Goal: Task Accomplishment & Management: Complete application form

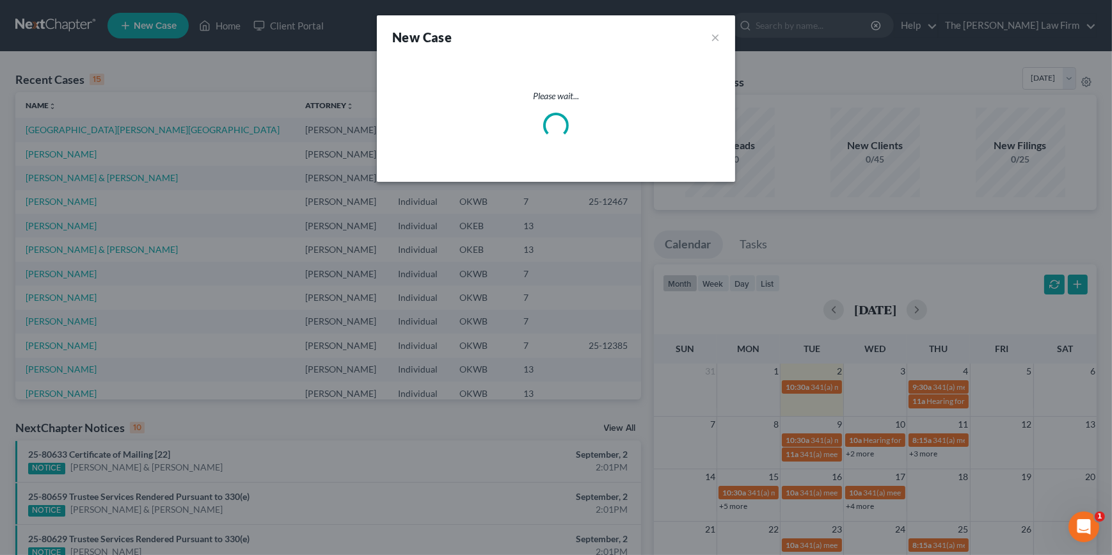
select select "65"
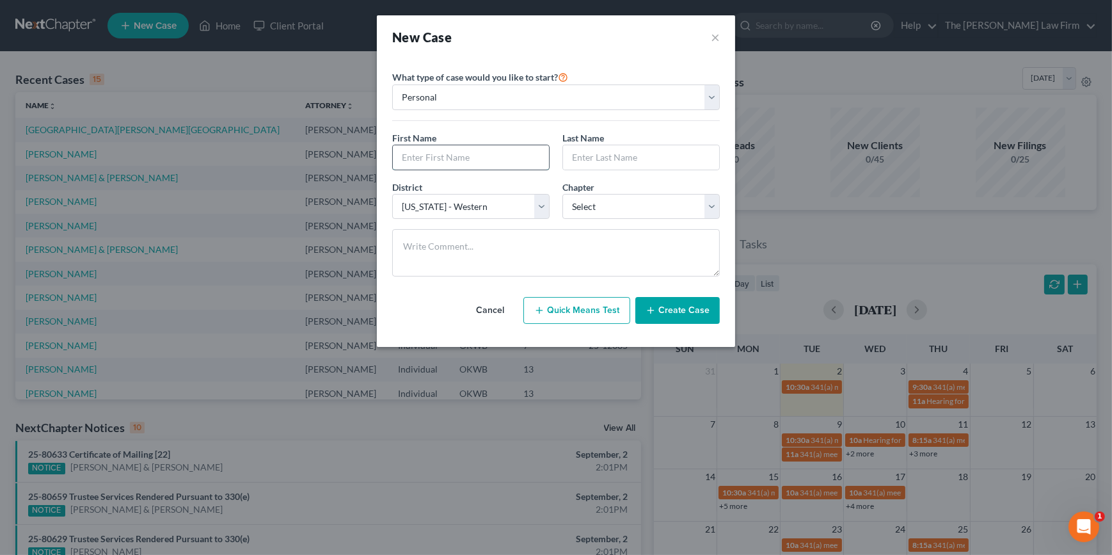
click at [452, 155] on input "text" at bounding box center [471, 157] width 156 height 24
type input "[PERSON_NAME]"
type input "Dougety"
click at [599, 216] on select "Select 7 11 12 13" at bounding box center [640, 207] width 157 height 26
select select "0"
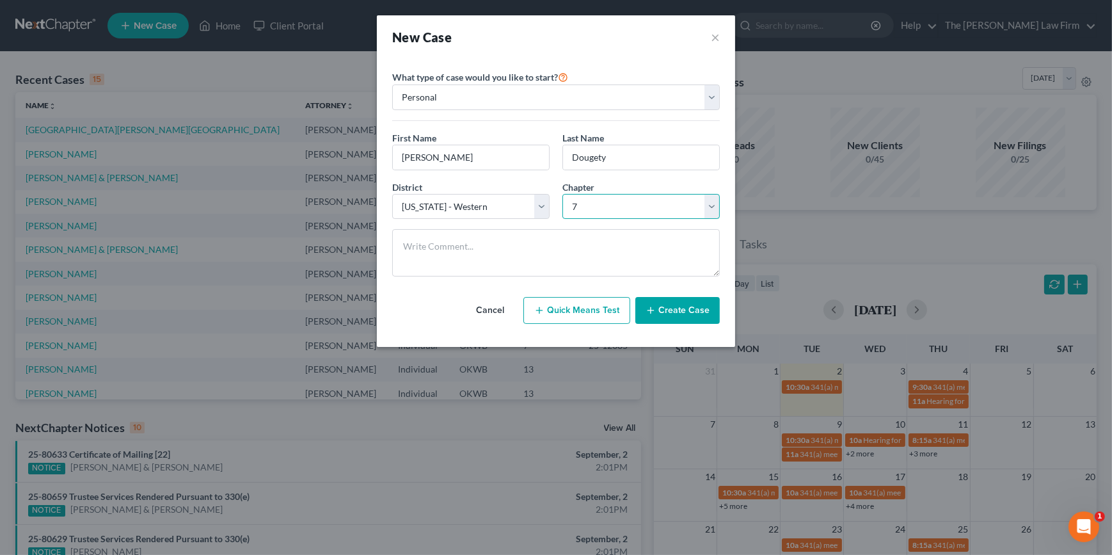
click at [562, 194] on select "Select 7 11 12 13" at bounding box center [640, 207] width 157 height 26
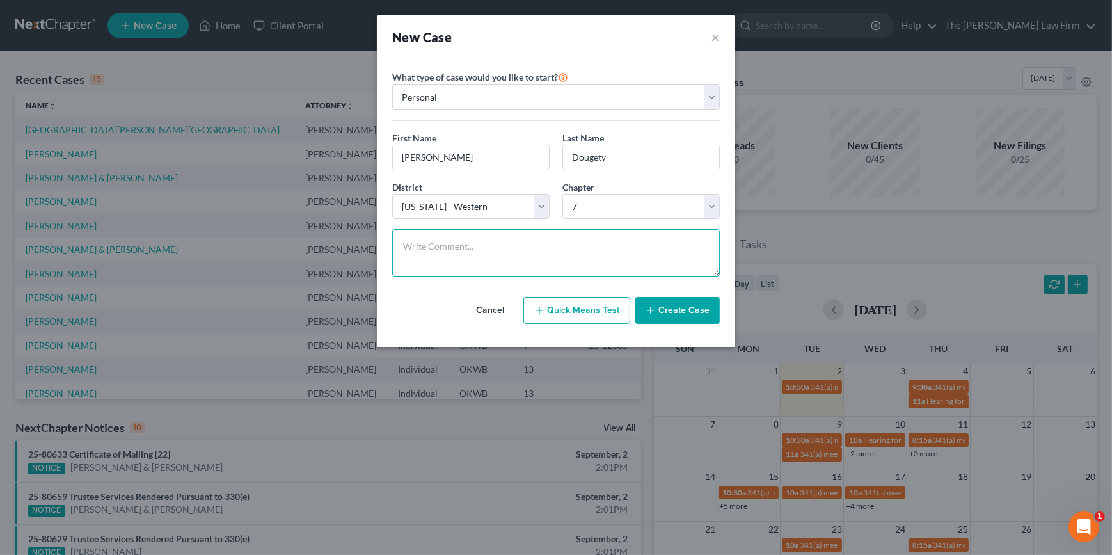
click at [569, 249] on textarea at bounding box center [556, 252] width 328 height 47
type textarea "Wife [PERSON_NAME] called in to start with free phone consult."
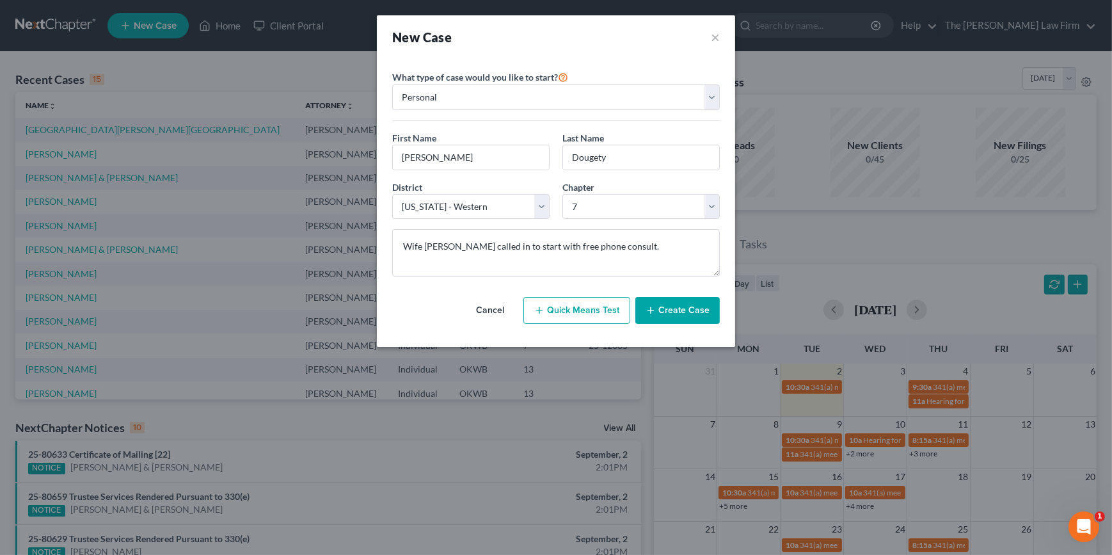
click at [647, 306] on icon "button" at bounding box center [651, 310] width 10 height 10
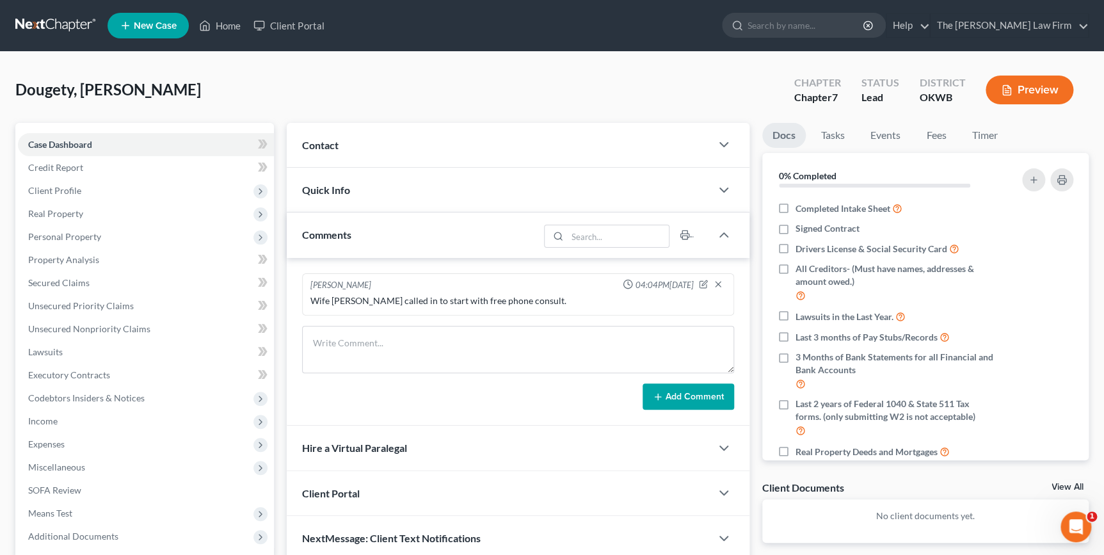
drag, startPoint x: 567, startPoint y: 146, endPoint x: 529, endPoint y: 214, distance: 78.5
click at [567, 145] on div "Contact" at bounding box center [499, 145] width 424 height 44
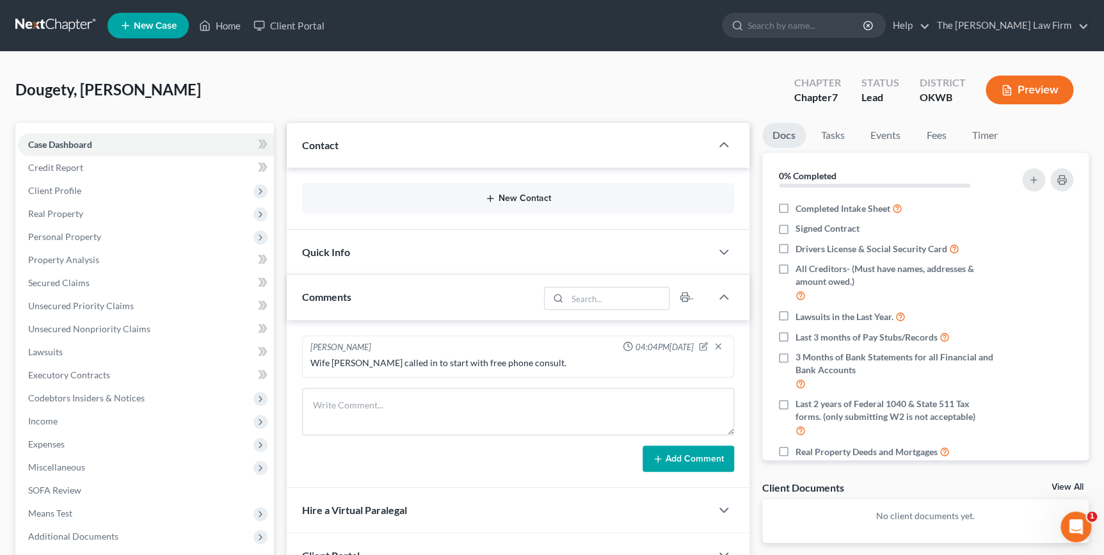
click at [575, 193] on button "New Contact" at bounding box center [517, 198] width 411 height 10
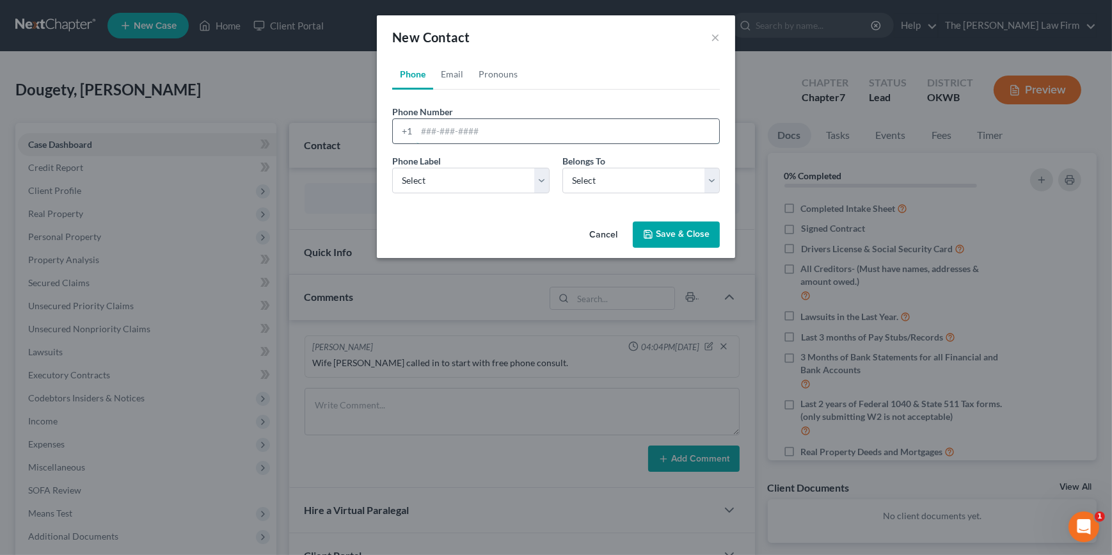
click at [491, 129] on input "tel" at bounding box center [568, 131] width 303 height 24
type input "4053065456"
drag, startPoint x: 488, startPoint y: 186, endPoint x: 481, endPoint y: 194, distance: 11.3
click at [488, 186] on select "Select Mobile Home Work Other" at bounding box center [470, 181] width 157 height 26
select select "0"
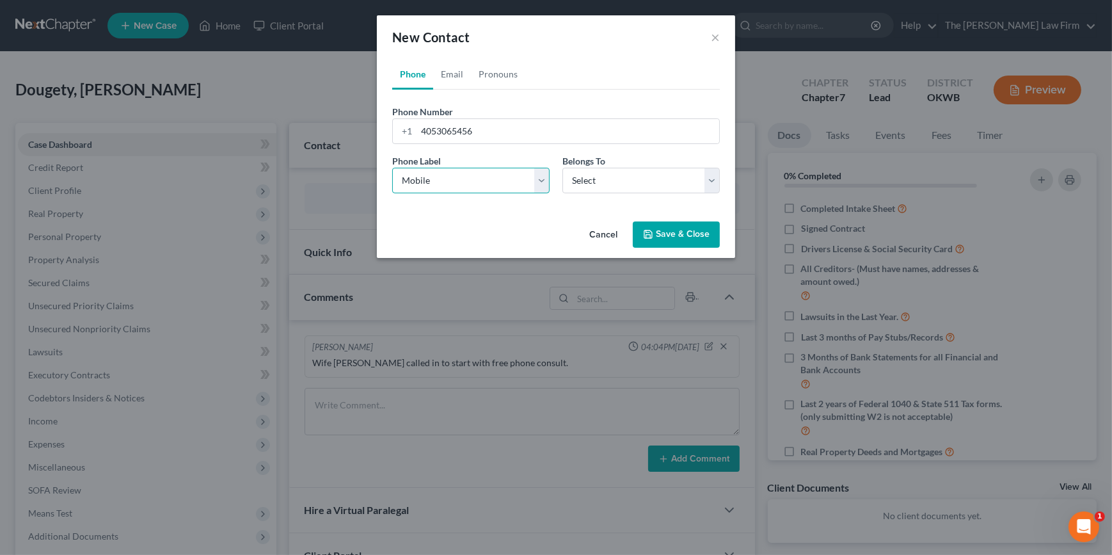
click at [392, 168] on select "Select Mobile Home Work Other" at bounding box center [470, 181] width 157 height 26
click at [588, 192] on select "Select Client Other" at bounding box center [640, 181] width 157 height 26
select select "0"
click at [562, 168] on select "Select Client Other" at bounding box center [640, 181] width 157 height 26
click at [455, 72] on link "Email" at bounding box center [452, 74] width 38 height 31
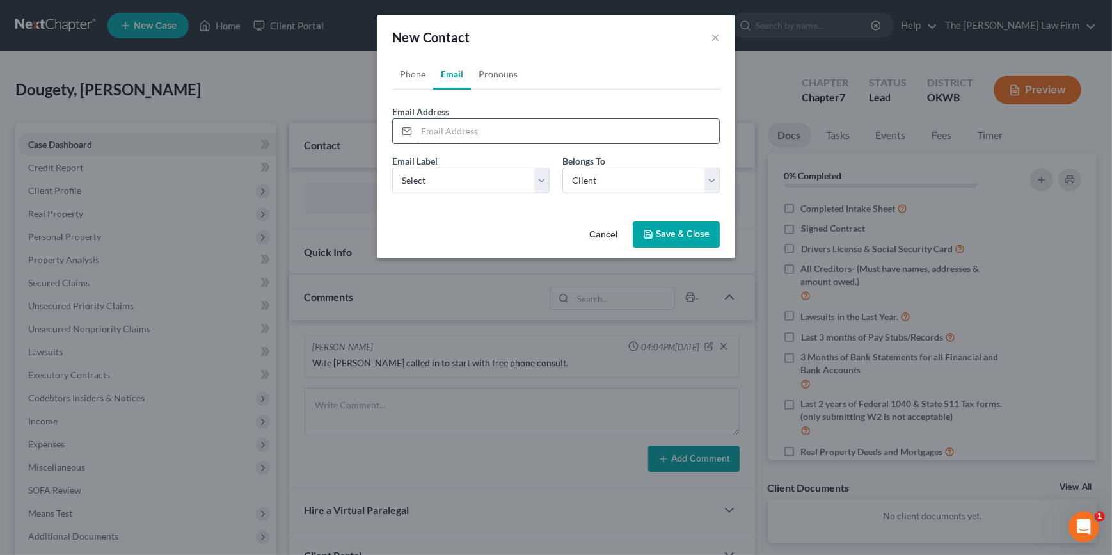
click at [454, 129] on input "email" at bounding box center [568, 131] width 303 height 24
click at [498, 136] on input "email" at bounding box center [568, 131] width 303 height 24
paste input "[EMAIL_ADDRESS][DOMAIN_NAME]"
type input "[EMAIL_ADDRESS][DOMAIN_NAME]"
drag, startPoint x: 476, startPoint y: 179, endPoint x: 480, endPoint y: 193, distance: 14.6
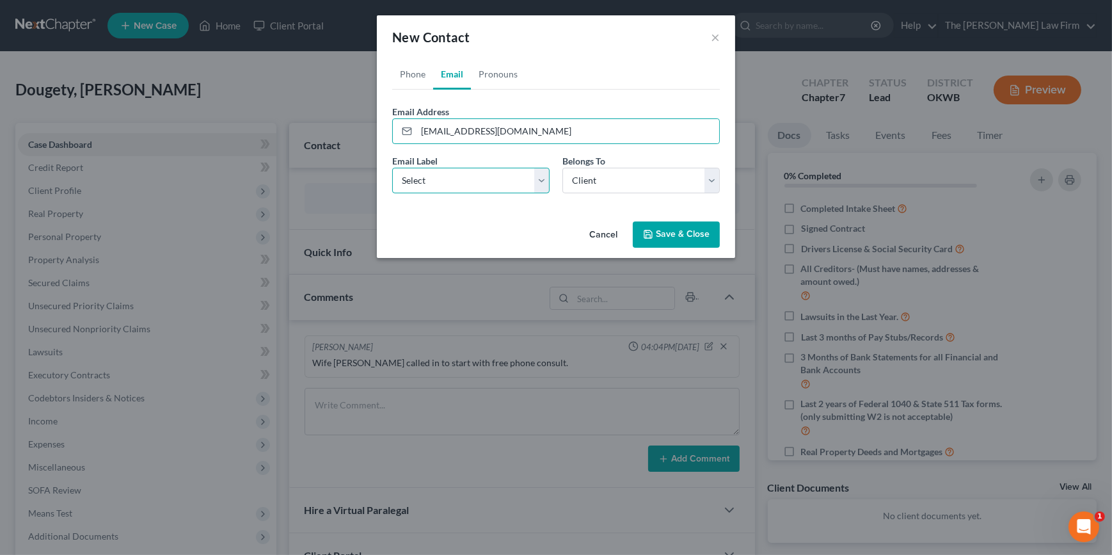
click at [476, 179] on select "Select Home Work Other" at bounding box center [470, 181] width 157 height 26
select select "0"
click at [392, 168] on select "Select Home Work Other" at bounding box center [470, 181] width 157 height 26
click at [652, 234] on icon "button" at bounding box center [648, 234] width 10 height 10
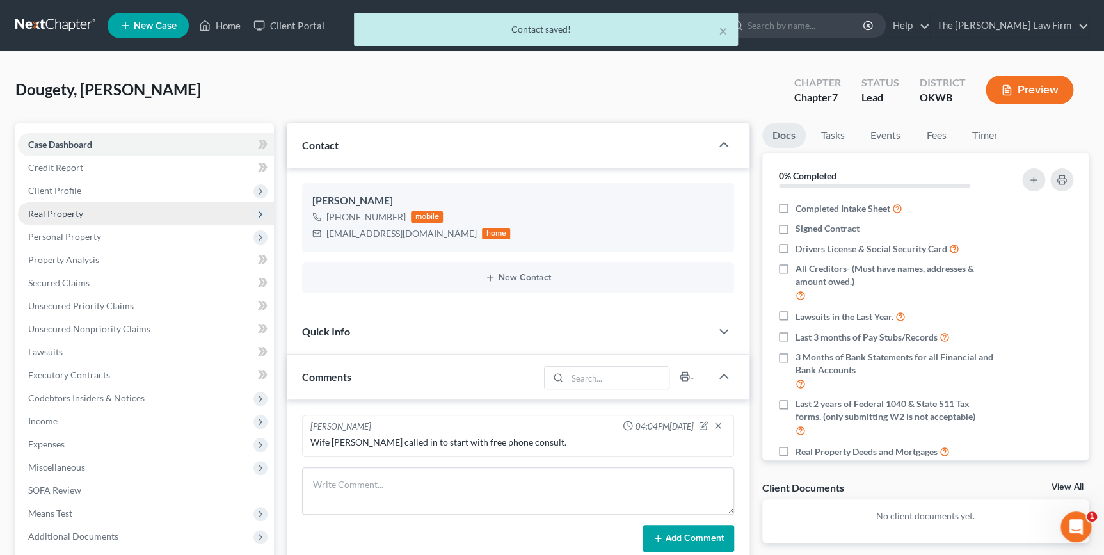
click at [88, 207] on span "Real Property" at bounding box center [146, 213] width 256 height 23
click at [113, 193] on span "Client Profile" at bounding box center [146, 190] width 256 height 23
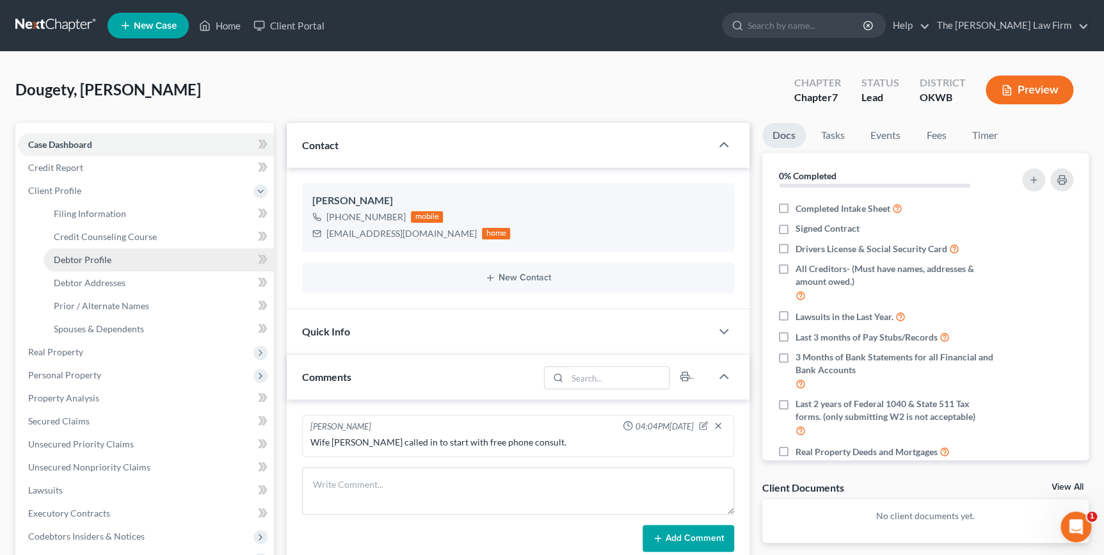
click at [135, 255] on link "Debtor Profile" at bounding box center [159, 259] width 230 height 23
select select "0"
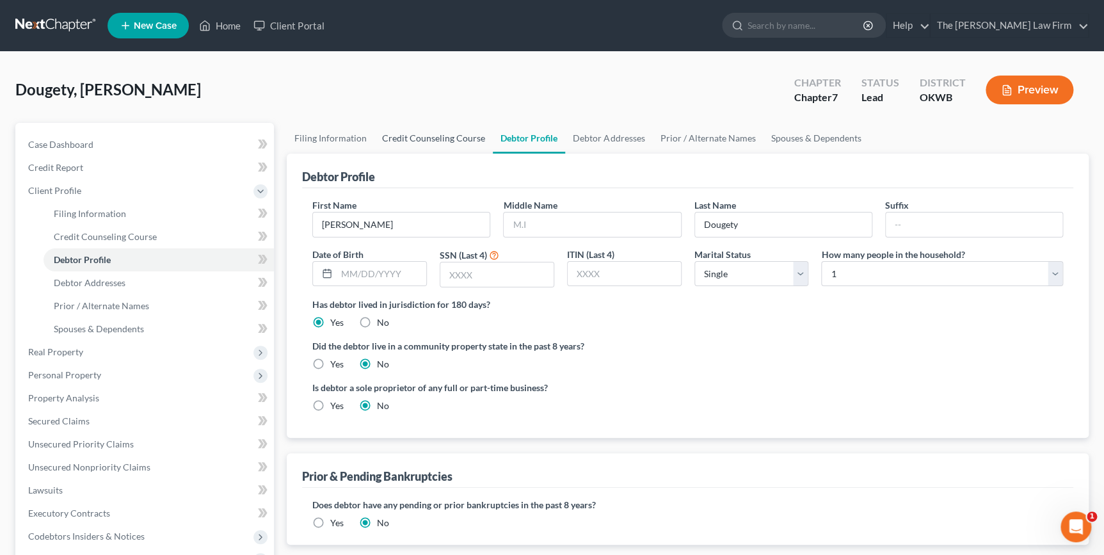
click at [443, 138] on link "Credit Counseling Course" at bounding box center [433, 138] width 118 height 31
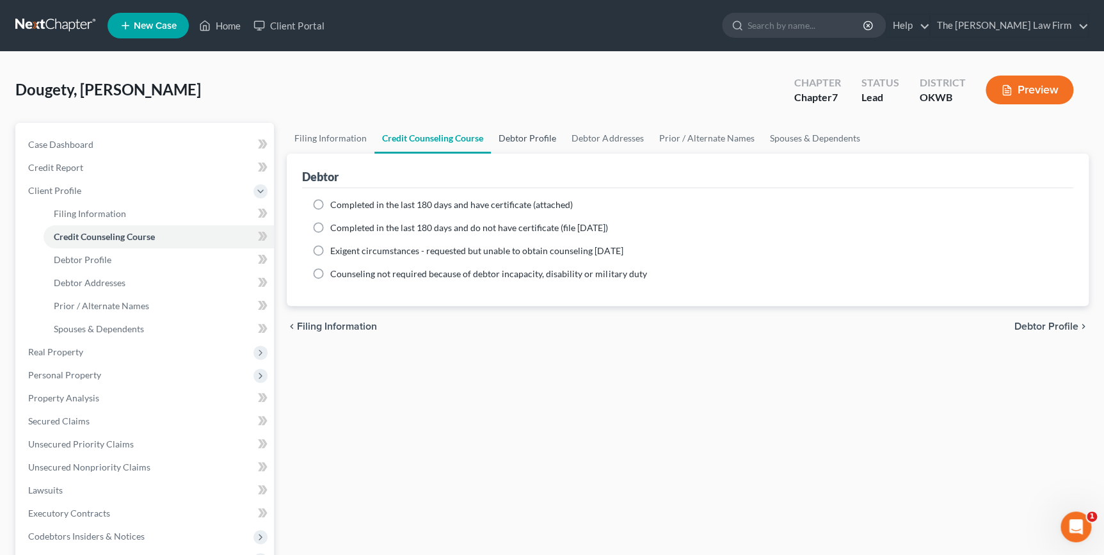
click at [532, 137] on link "Debtor Profile" at bounding box center [527, 138] width 73 height 31
select select "0"
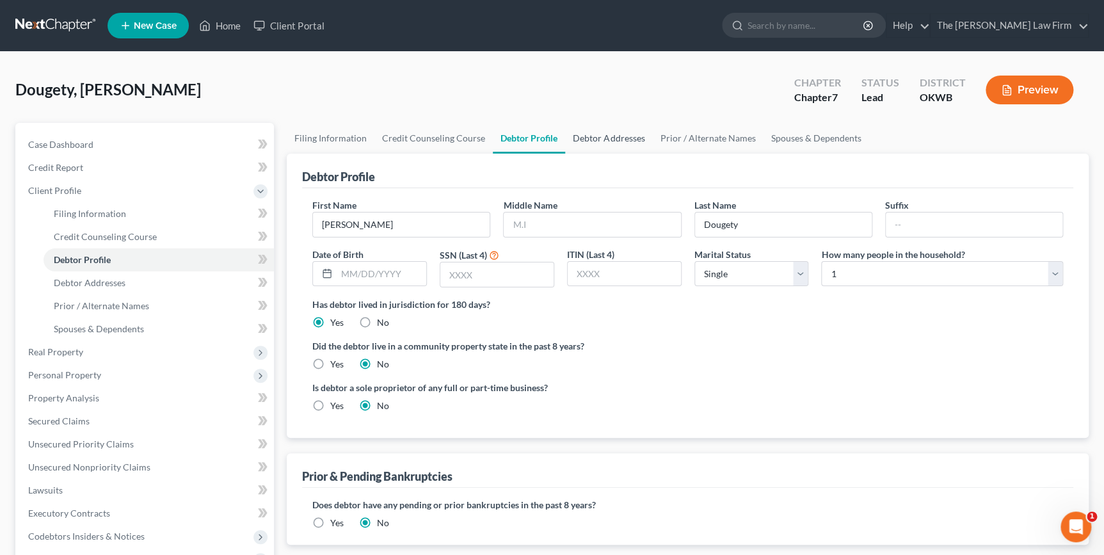
click at [637, 134] on link "Debtor Addresses" at bounding box center [608, 138] width 87 height 31
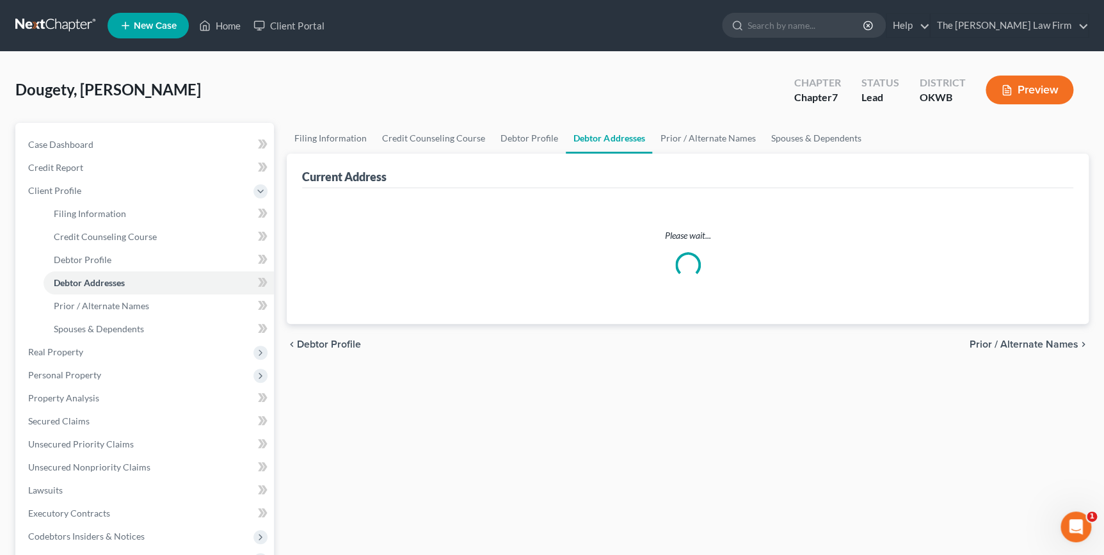
select select "0"
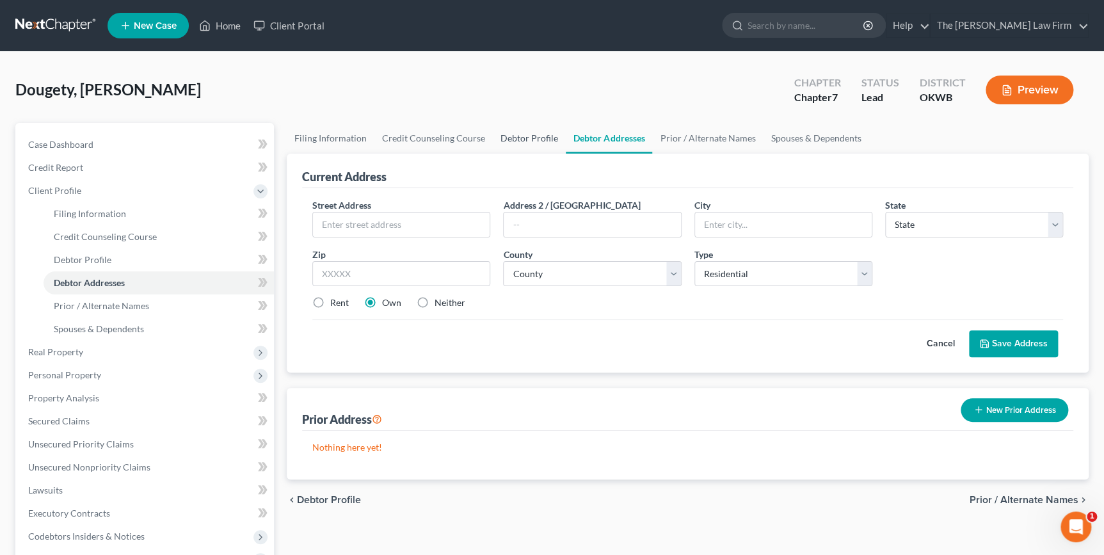
drag, startPoint x: 550, startPoint y: 143, endPoint x: 544, endPoint y: 158, distance: 16.6
click at [550, 143] on link "Debtor Profile" at bounding box center [529, 138] width 73 height 31
select select "0"
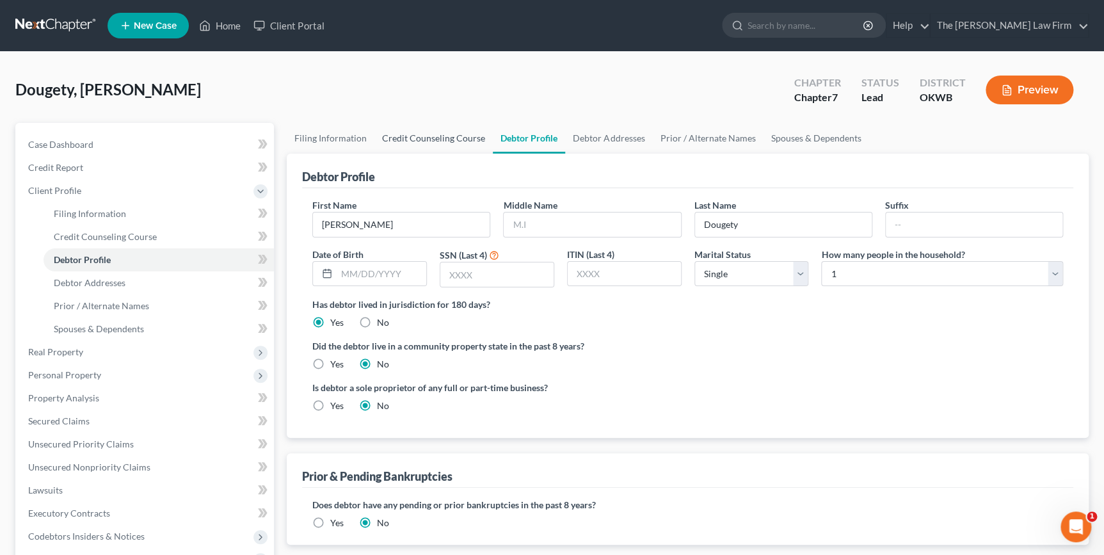
click at [436, 140] on link "Credit Counseling Course" at bounding box center [433, 138] width 118 height 31
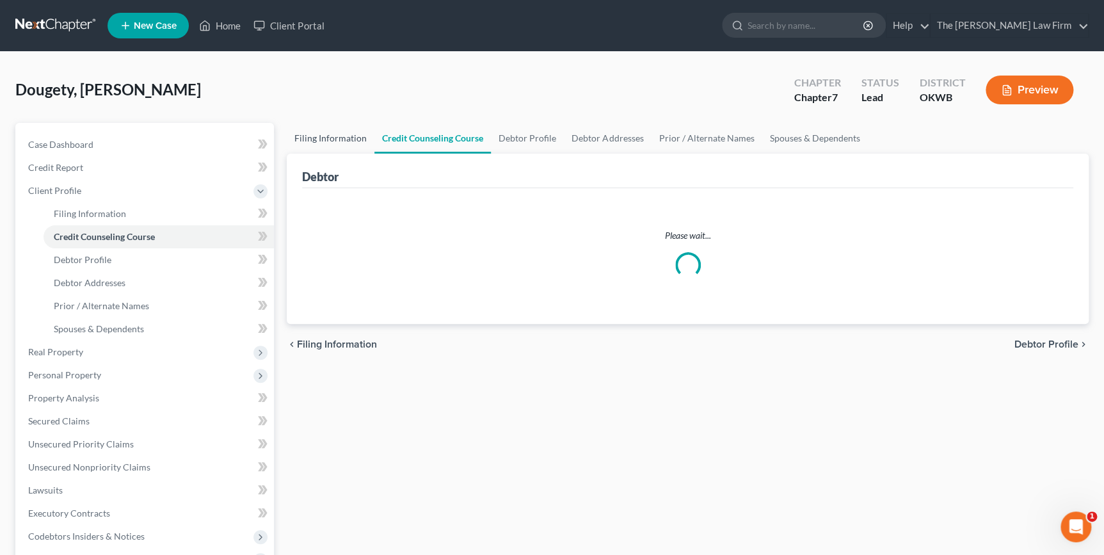
click at [349, 141] on link "Filing Information" at bounding box center [331, 138] width 88 height 31
select select "1"
select select "0"
select select "65"
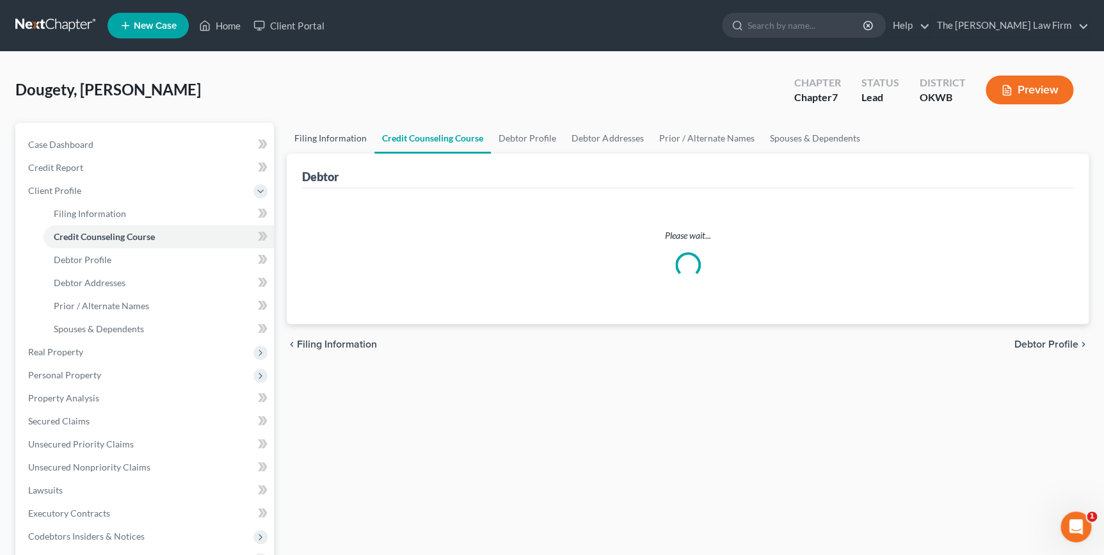
select select "0"
select select "37"
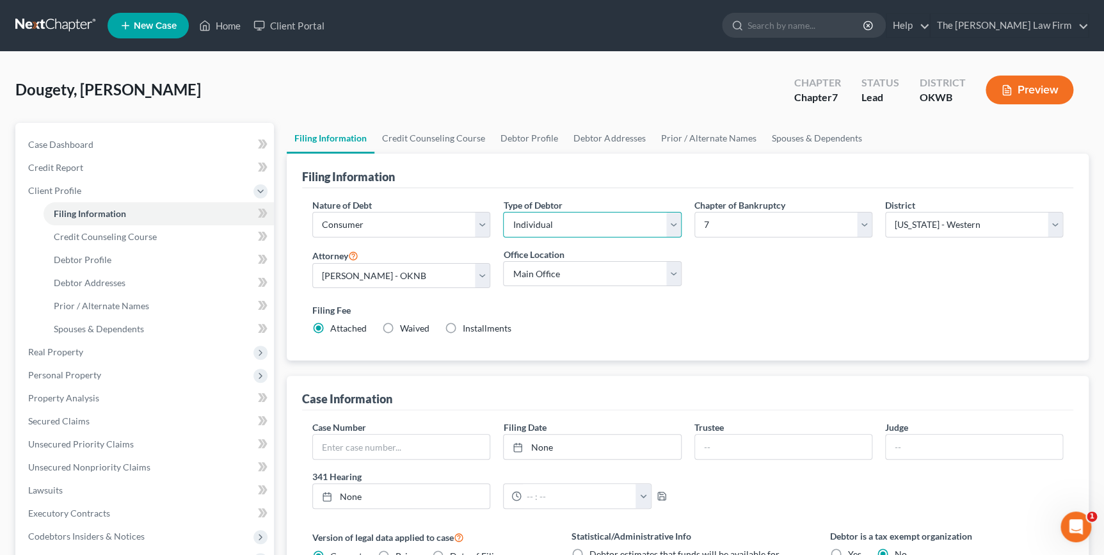
click at [575, 223] on select "Select Individual Joint" at bounding box center [592, 225] width 178 height 26
select select "1"
click at [503, 212] on select "Select Individual Joint" at bounding box center [592, 225] width 178 height 26
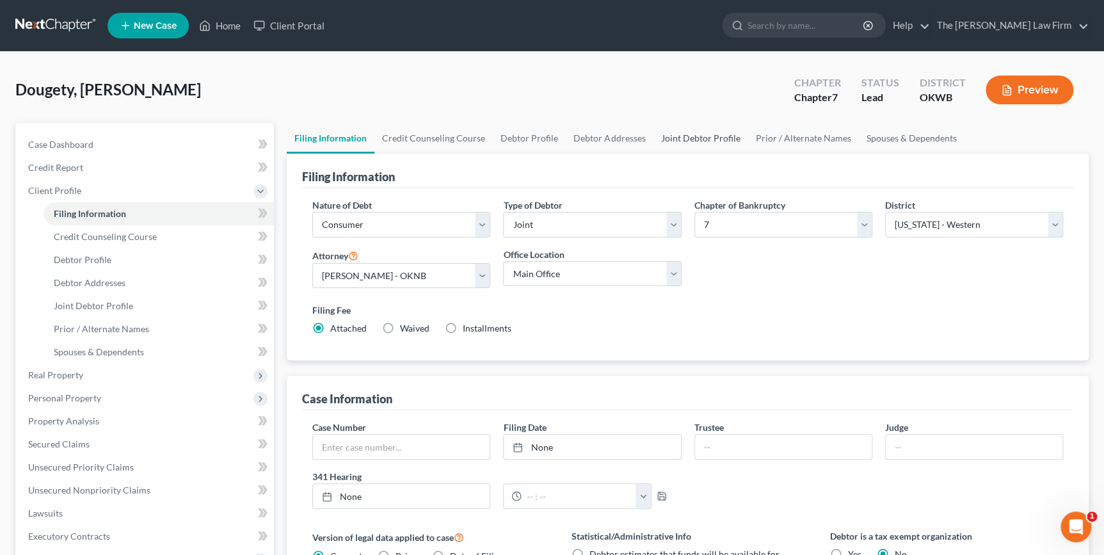
click at [687, 136] on link "Joint Debtor Profile" at bounding box center [700, 138] width 95 height 31
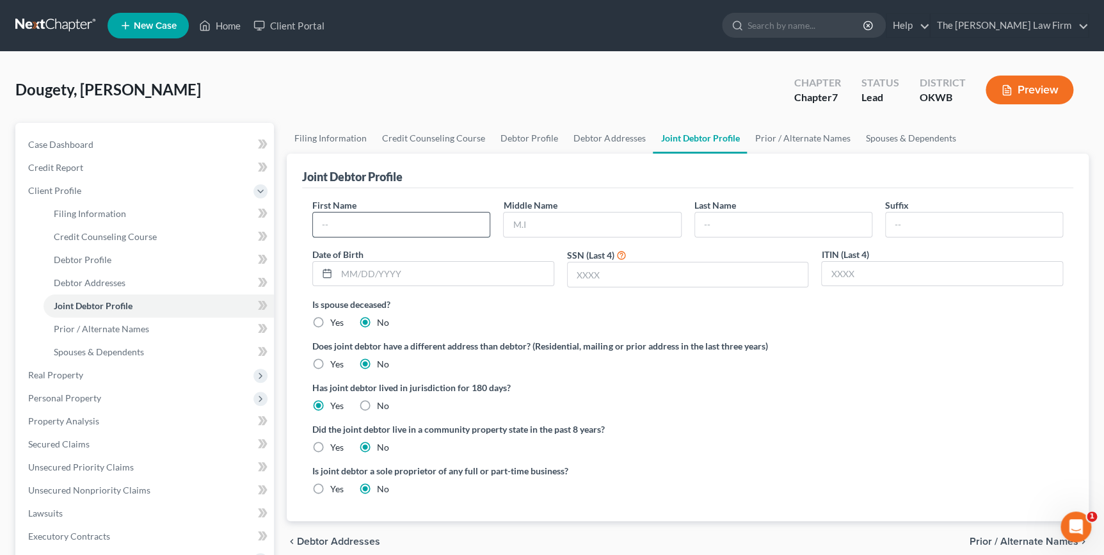
click at [429, 223] on input "text" at bounding box center [401, 224] width 177 height 24
type input "[PERSON_NAME]"
type input "Dougety"
drag, startPoint x: 392, startPoint y: 86, endPoint x: 281, endPoint y: 138, distance: 122.2
click at [390, 86] on div "Dougety, [PERSON_NAME] Upgraded Chapter Chapter 7 Status Lead District OKWB Pre…" at bounding box center [551, 95] width 1073 height 56
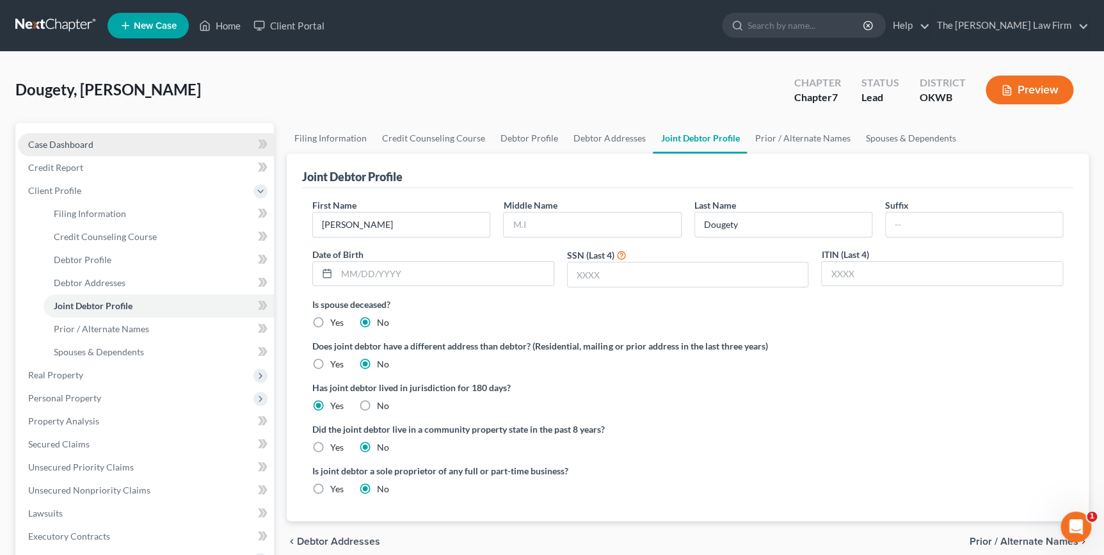
click at [176, 148] on link "Case Dashboard" at bounding box center [146, 144] width 256 height 23
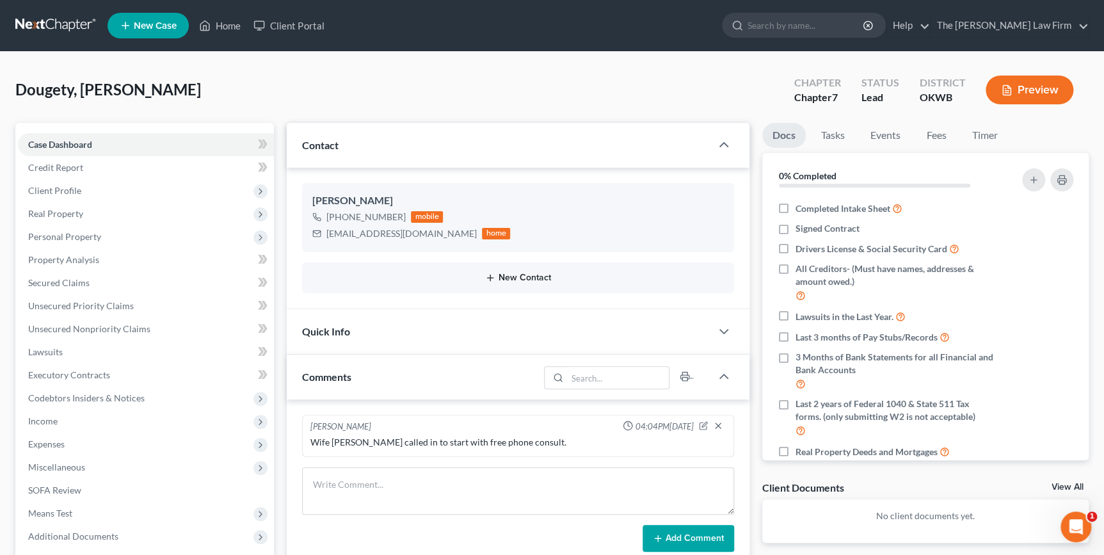
click at [522, 274] on button "New Contact" at bounding box center [517, 278] width 411 height 10
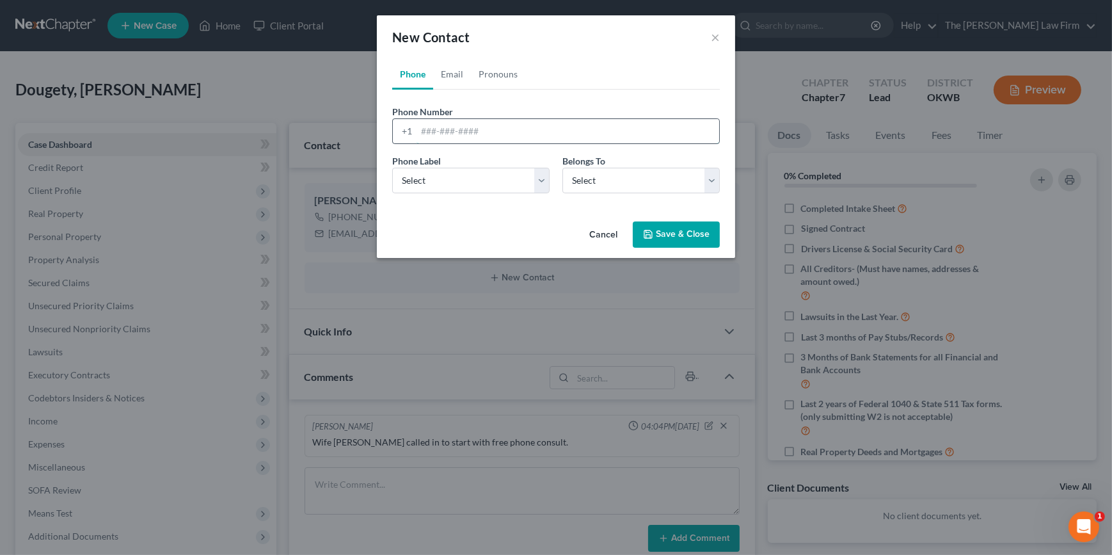
click at [493, 129] on input "tel" at bounding box center [568, 131] width 303 height 24
click at [588, 124] on input "tel" at bounding box center [568, 131] width 303 height 24
click at [500, 136] on input "580759" at bounding box center [568, 131] width 303 height 24
type input "5807596810"
drag, startPoint x: 682, startPoint y: 234, endPoint x: 404, endPoint y: 120, distance: 300.7
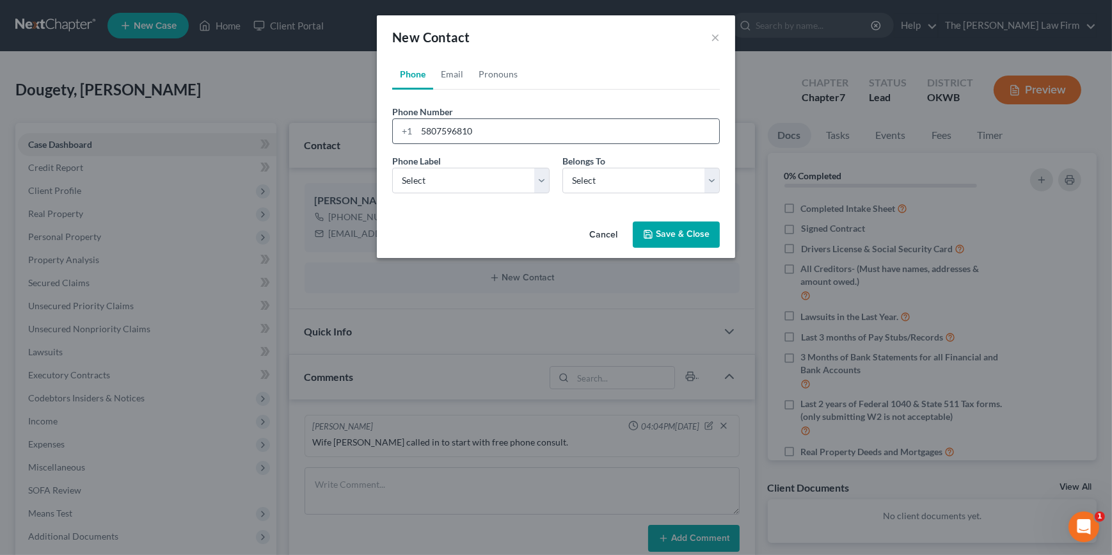
click at [682, 234] on button "Save & Close" at bounding box center [676, 234] width 87 height 27
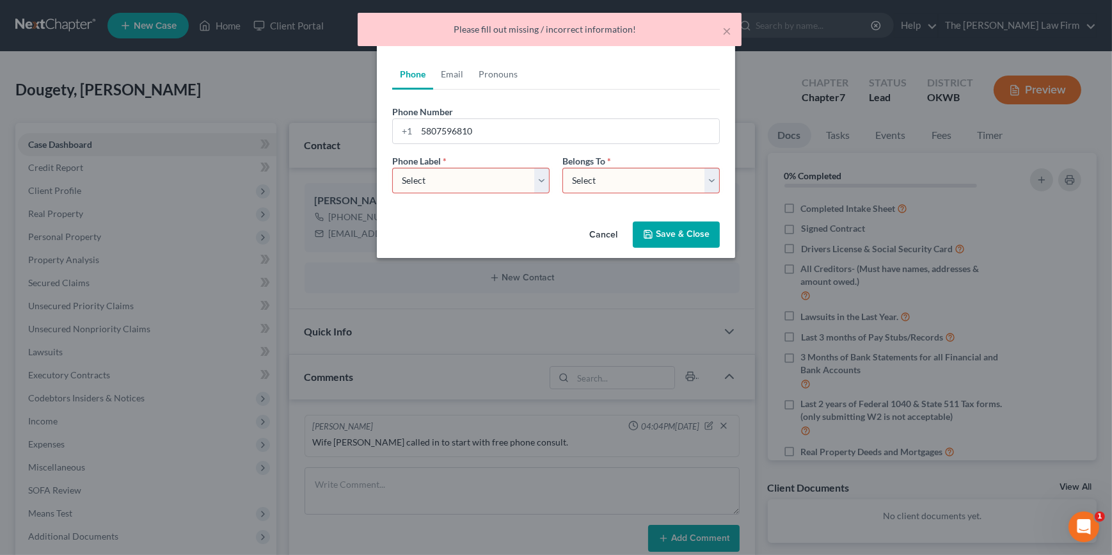
drag, startPoint x: 504, startPoint y: 175, endPoint x: 504, endPoint y: 191, distance: 16.6
click at [504, 175] on select "Select Mobile Home Work Other" at bounding box center [470, 181] width 157 height 26
select select "0"
click at [392, 168] on select "Select Mobile Home Work Other" at bounding box center [470, 181] width 157 height 26
drag, startPoint x: 612, startPoint y: 178, endPoint x: 603, endPoint y: 193, distance: 17.2
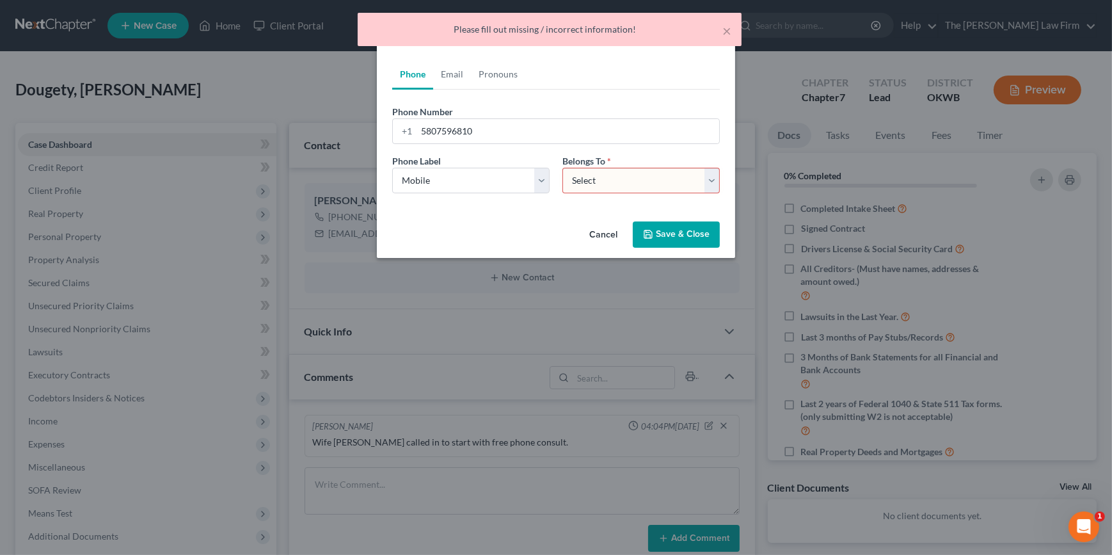
click at [612, 178] on select "Select Client Spouse Other" at bounding box center [640, 181] width 157 height 26
select select "1"
click at [562, 168] on select "Select Client Spouse Other" at bounding box center [640, 181] width 157 height 26
click at [649, 229] on icon "button" at bounding box center [648, 234] width 10 height 10
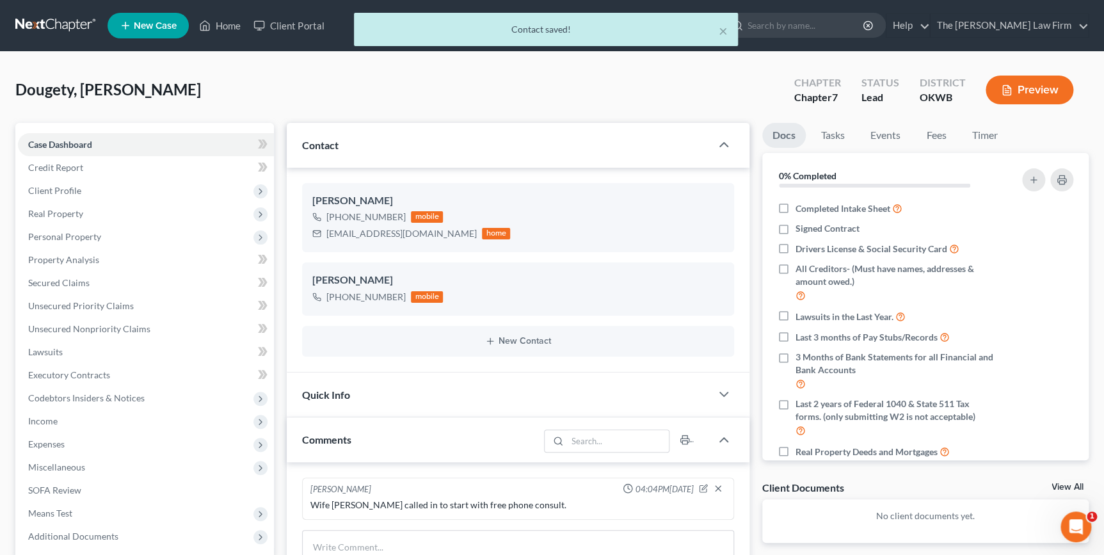
click at [255, 63] on div "× Contact saved! Dougety, [PERSON_NAME] Upgraded Chapter Chapter 7 Status Lead …" at bounding box center [552, 421] width 1104 height 739
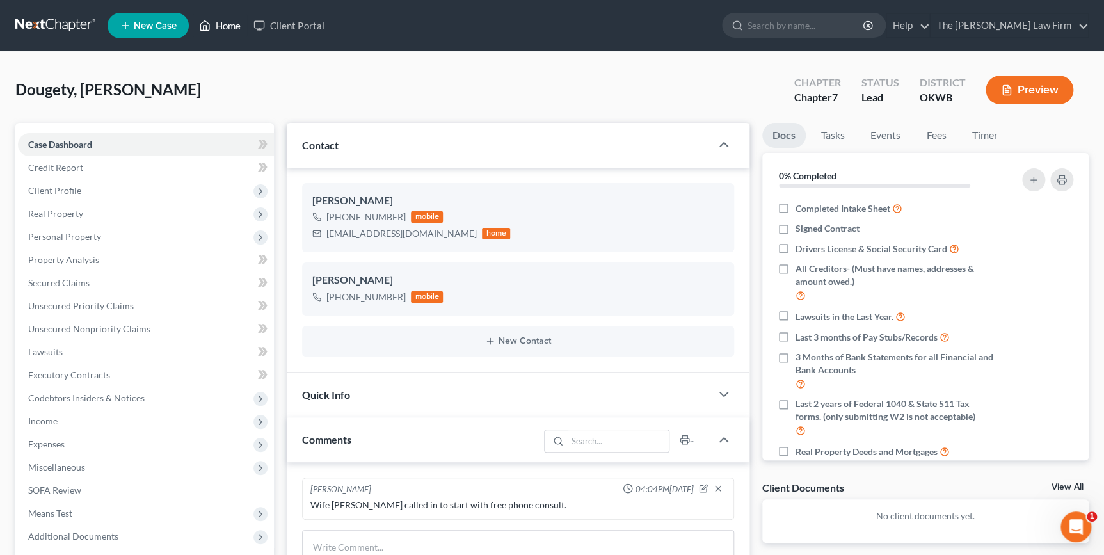
click at [232, 33] on link "Home" at bounding box center [220, 25] width 54 height 23
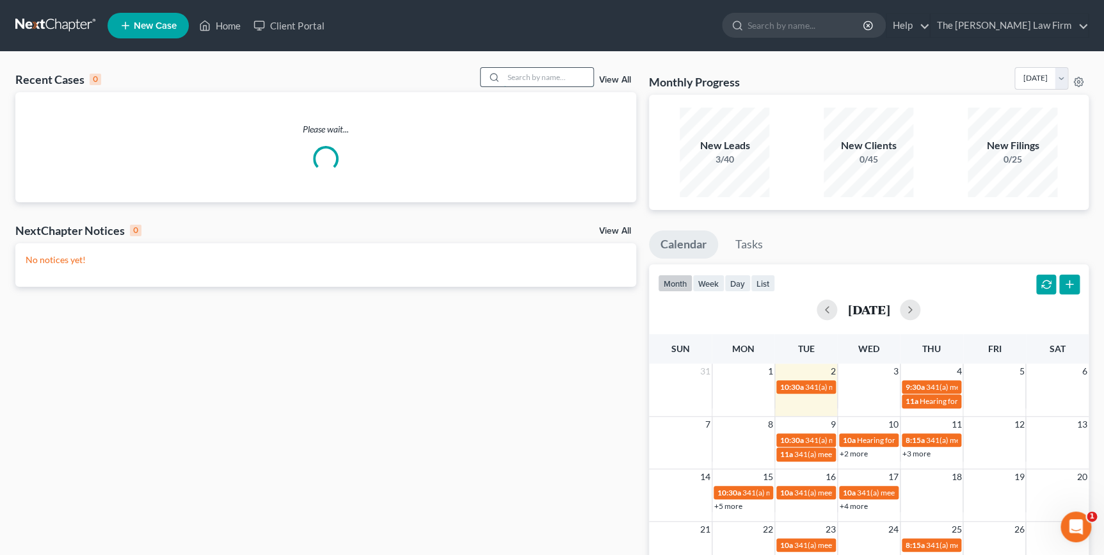
click at [566, 80] on input "search" at bounding box center [549, 77] width 90 height 19
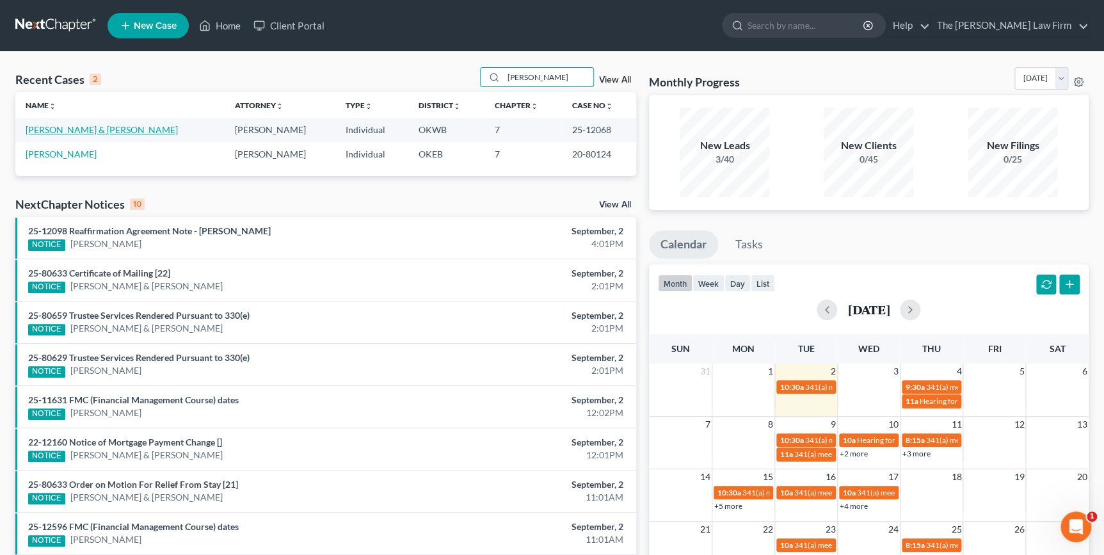
type input "[PERSON_NAME]"
click at [88, 127] on link "[PERSON_NAME] & [PERSON_NAME]" at bounding box center [102, 129] width 152 height 11
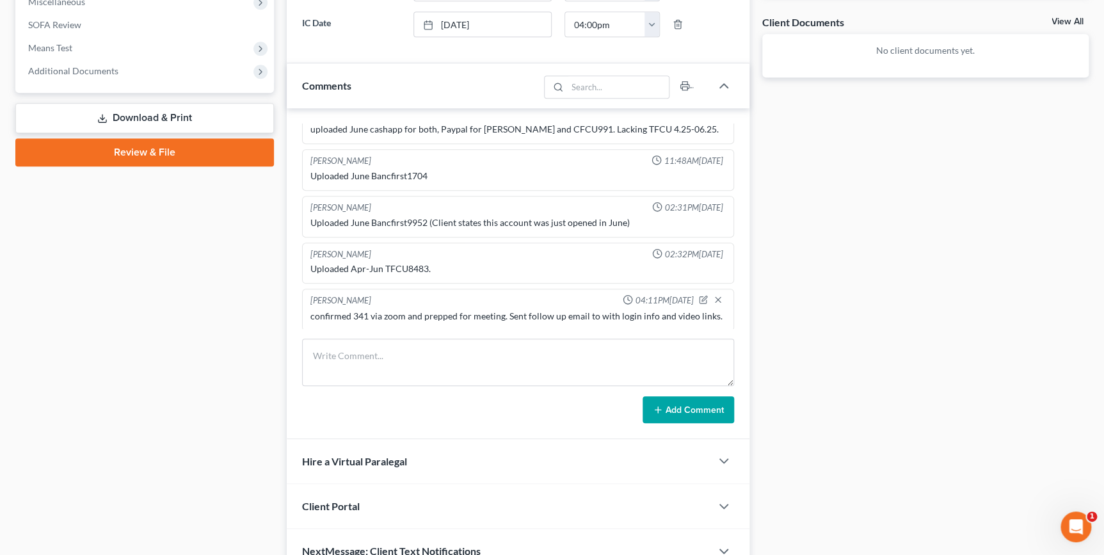
scroll to position [407, 0]
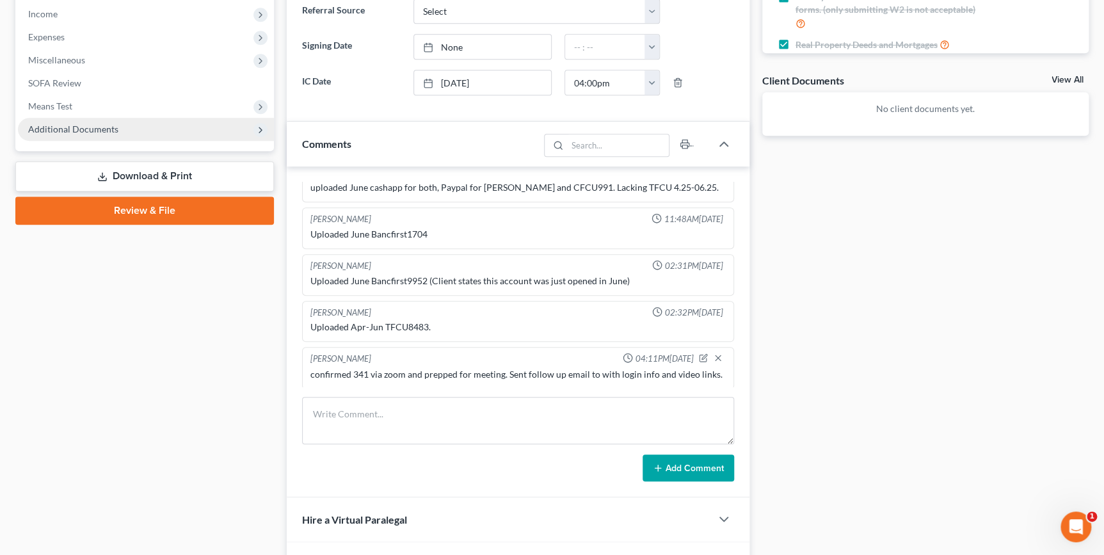
click at [198, 124] on span "Additional Documents" at bounding box center [146, 129] width 256 height 23
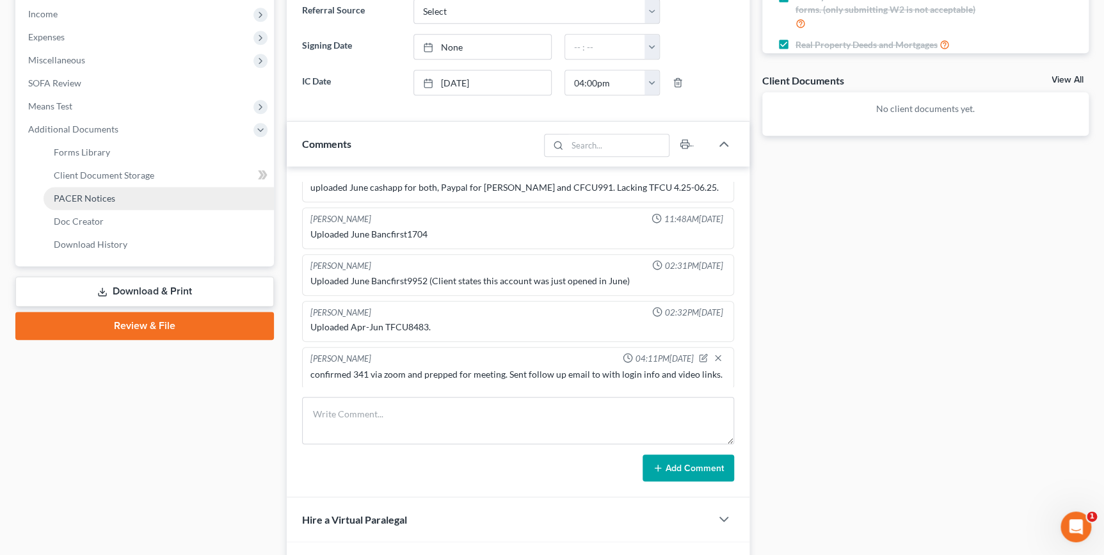
click at [122, 198] on link "PACER Notices" at bounding box center [159, 198] width 230 height 23
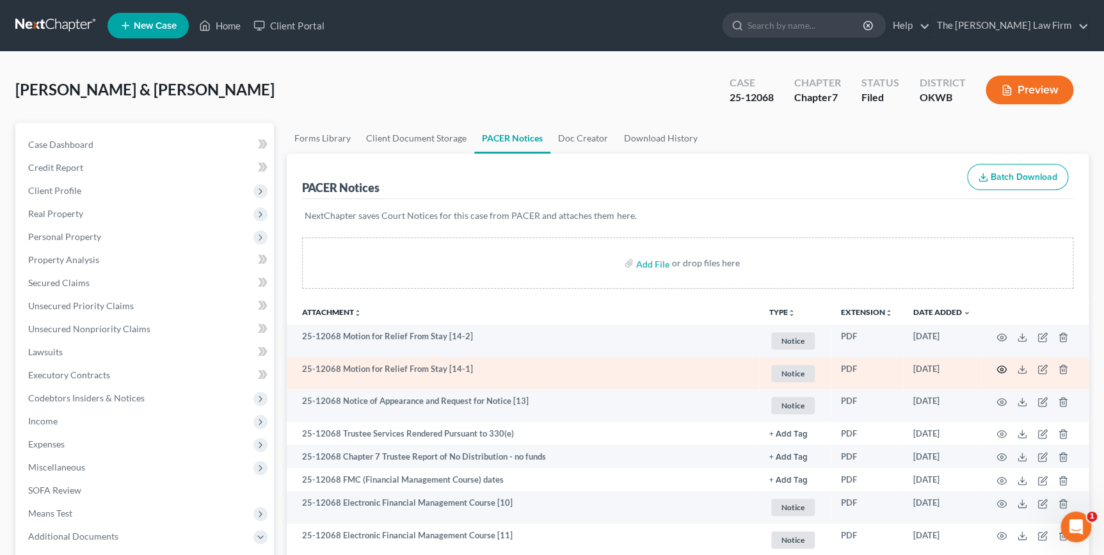
click at [1001, 364] on icon "button" at bounding box center [1001, 369] width 10 height 10
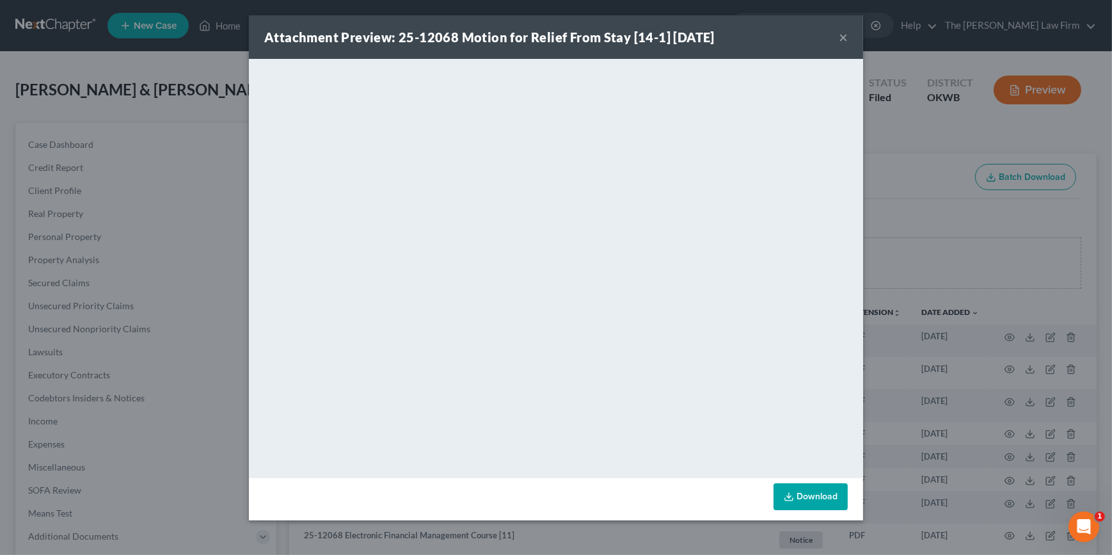
click at [845, 44] on button "×" at bounding box center [843, 36] width 9 height 15
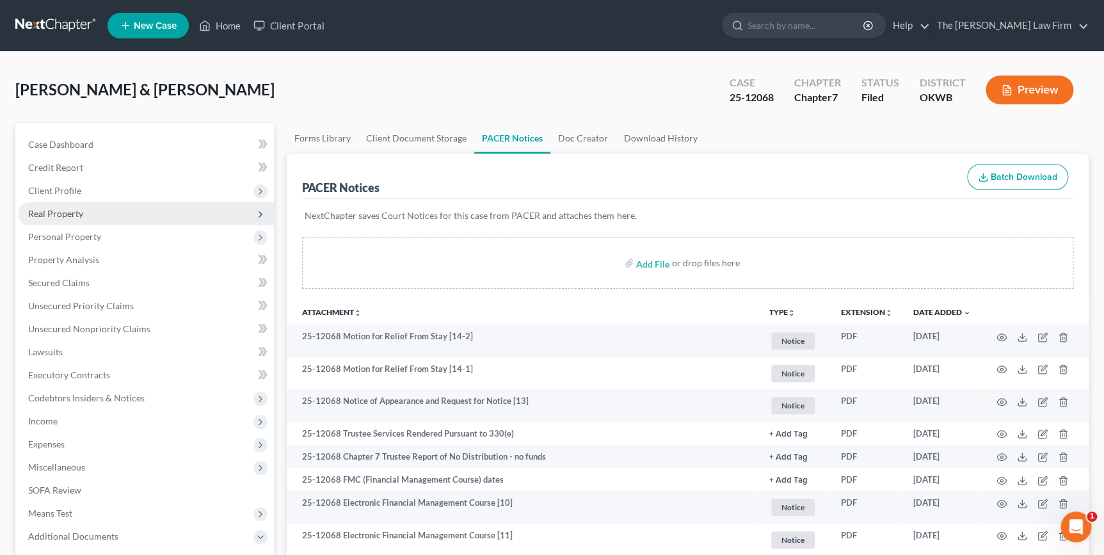
click at [89, 210] on span "Real Property" at bounding box center [146, 213] width 256 height 23
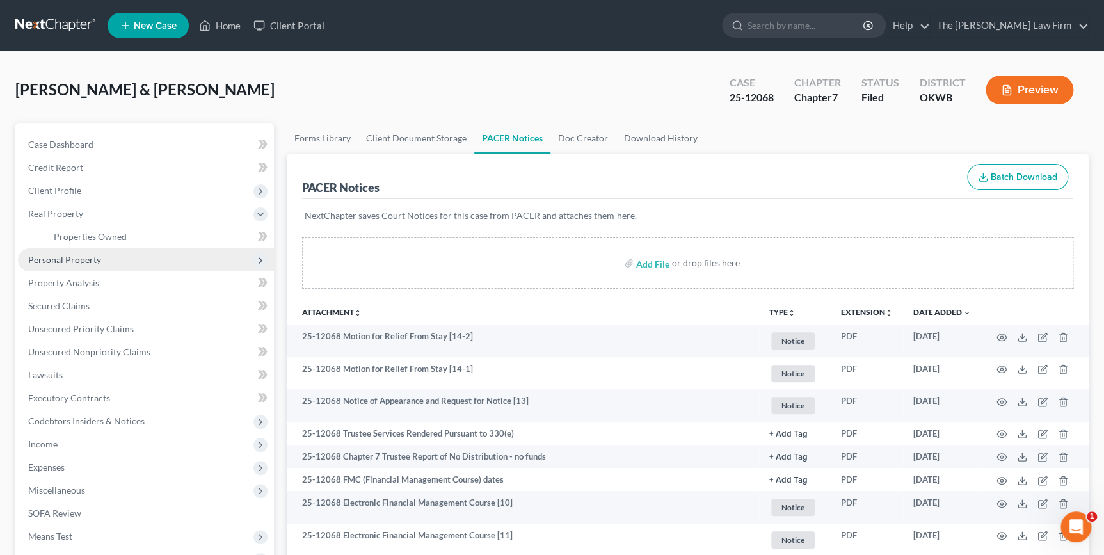
click at [104, 257] on span "Personal Property" at bounding box center [146, 259] width 256 height 23
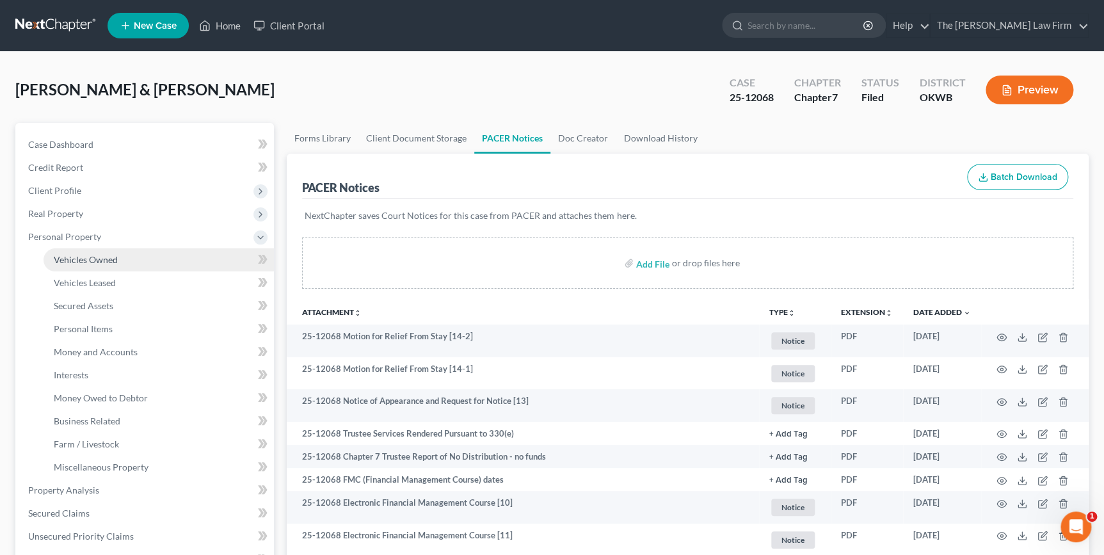
click at [104, 264] on link "Vehicles Owned" at bounding box center [159, 259] width 230 height 23
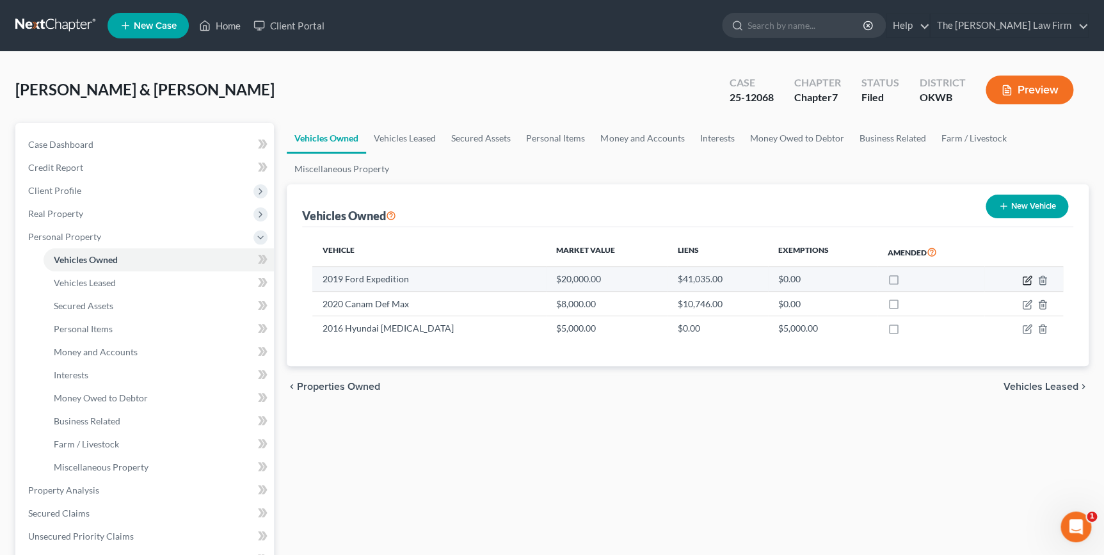
click at [1026, 276] on icon "button" at bounding box center [1027, 280] width 10 height 10
select select "1"
select select "7"
select select "2"
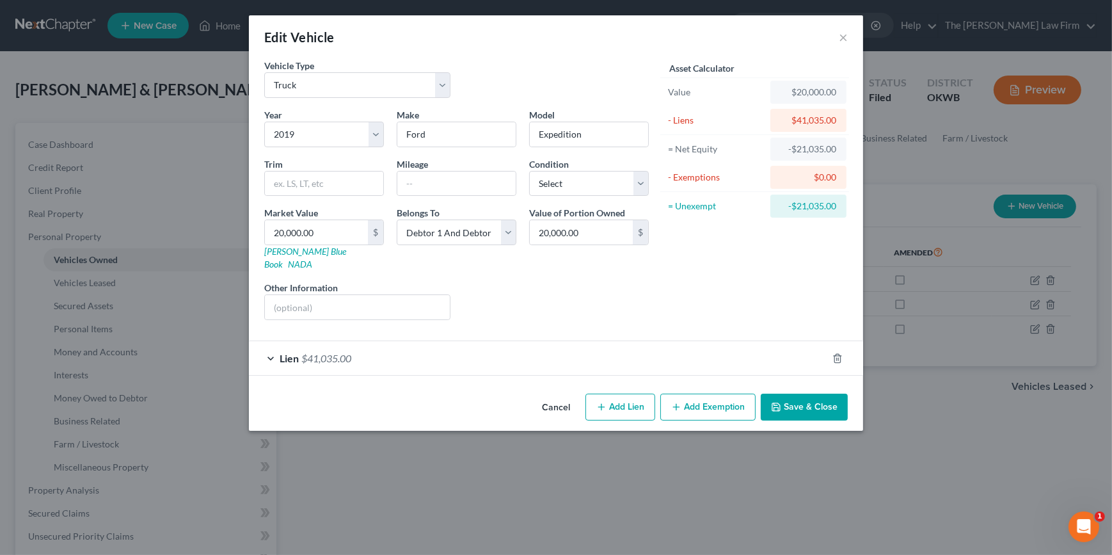
click at [438, 347] on div "Lien $41,035.00" at bounding box center [538, 358] width 578 height 34
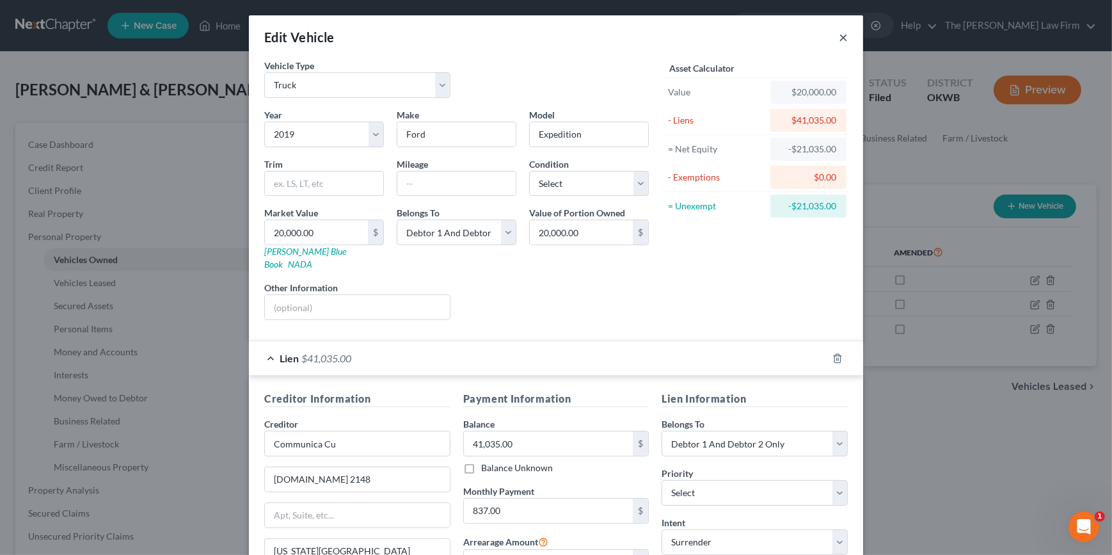
click at [839, 39] on button "×" at bounding box center [843, 36] width 9 height 15
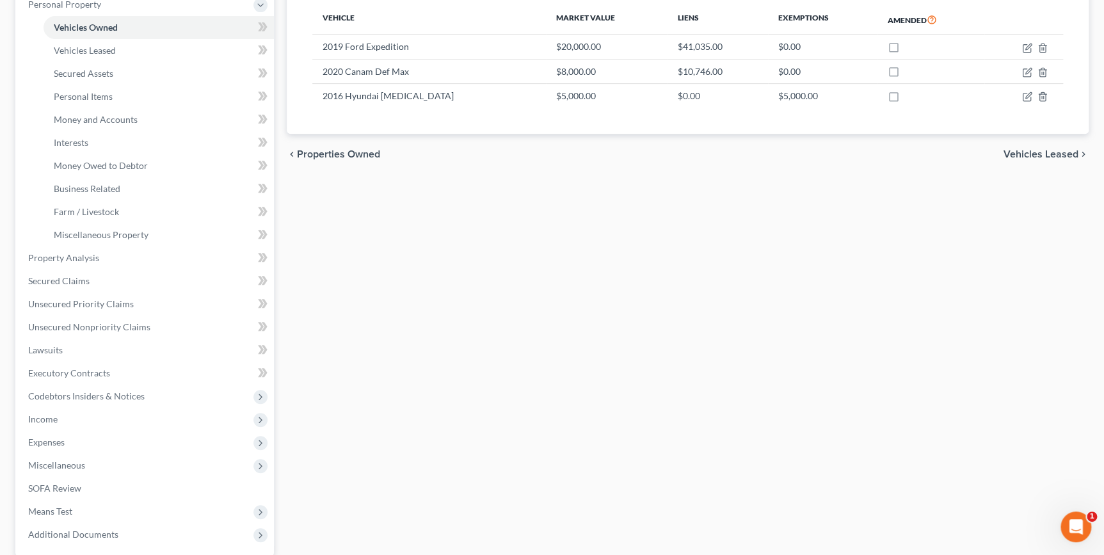
scroll to position [354, 0]
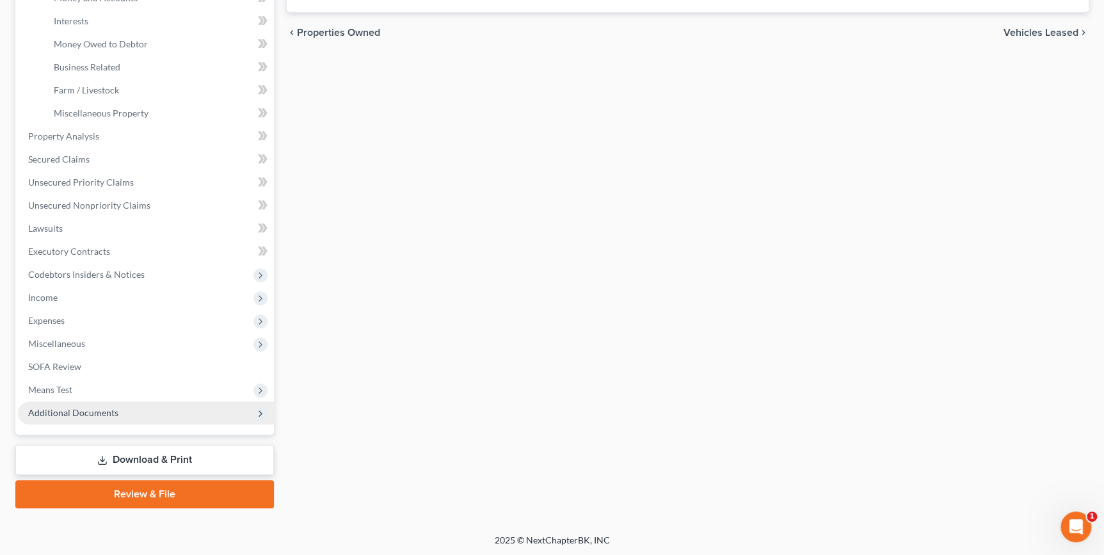
click at [100, 412] on span "Additional Documents" at bounding box center [73, 412] width 90 height 11
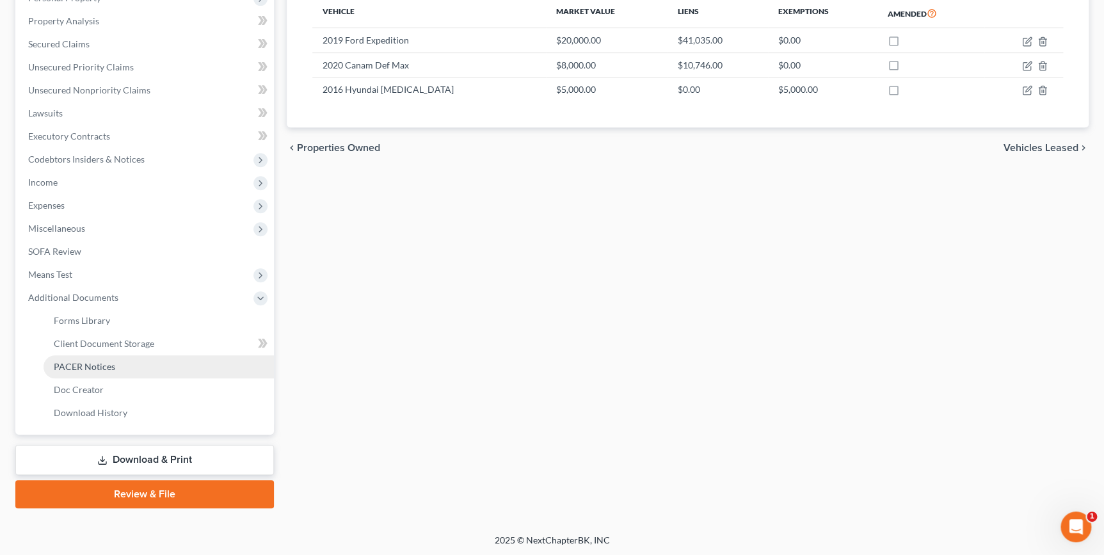
click at [106, 366] on span "PACER Notices" at bounding box center [84, 366] width 61 height 11
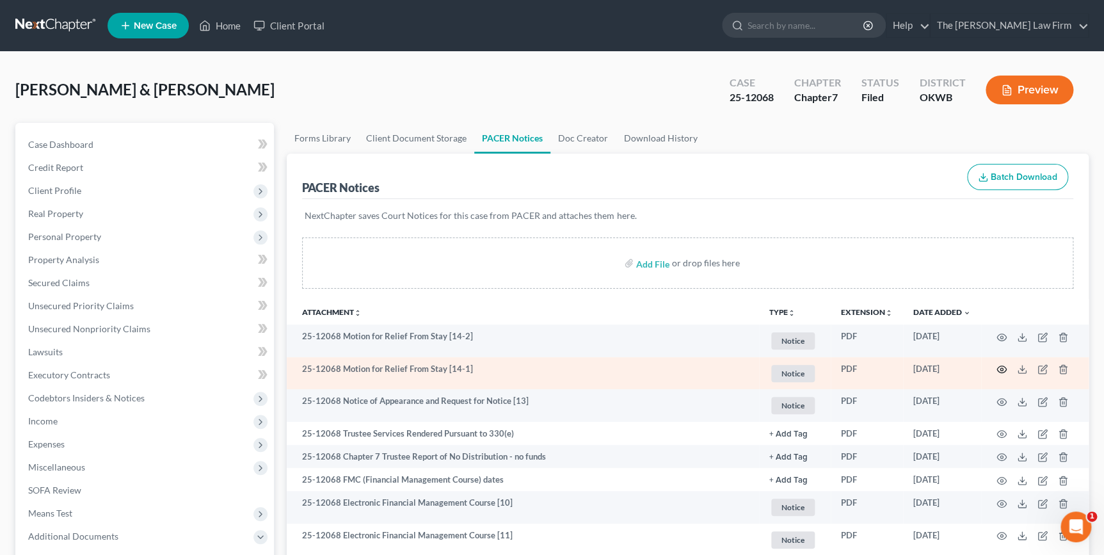
click at [999, 370] on icon "button" at bounding box center [1001, 369] width 10 height 10
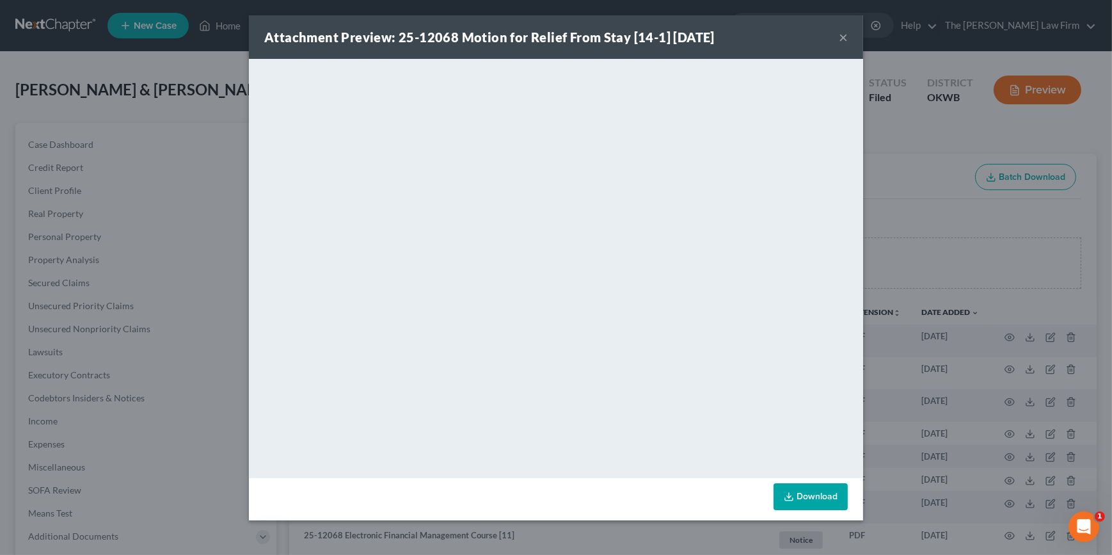
click at [843, 38] on button "×" at bounding box center [843, 36] width 9 height 15
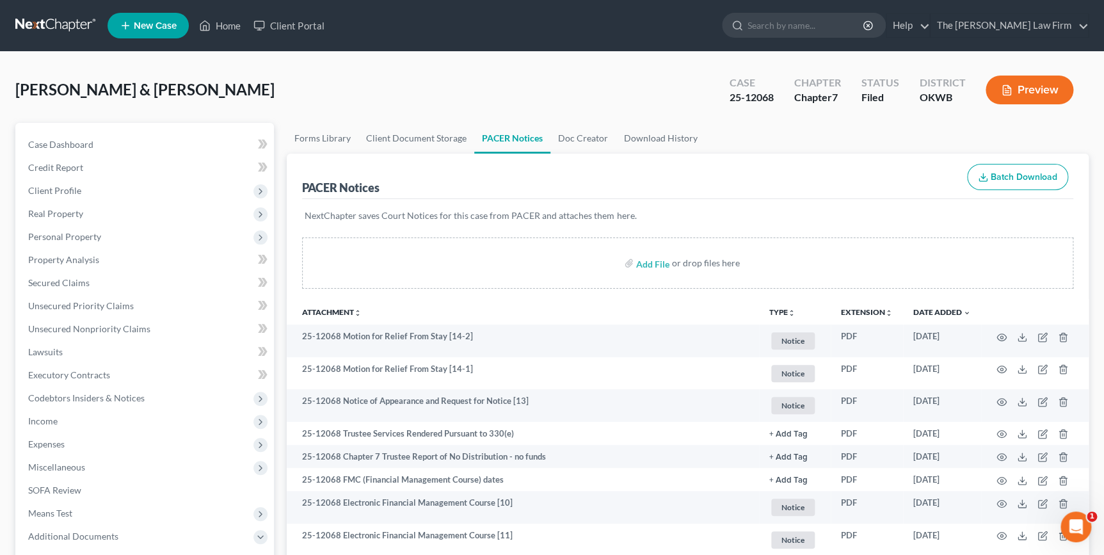
drag, startPoint x: 341, startPoint y: 113, endPoint x: 301, endPoint y: 159, distance: 61.2
click at [341, 113] on div "[PERSON_NAME] & [PERSON_NAME] Upgraded Case 25-12068 Chapter Chapter 7 Status F…" at bounding box center [551, 95] width 1073 height 56
click at [147, 218] on span "Real Property" at bounding box center [146, 213] width 256 height 23
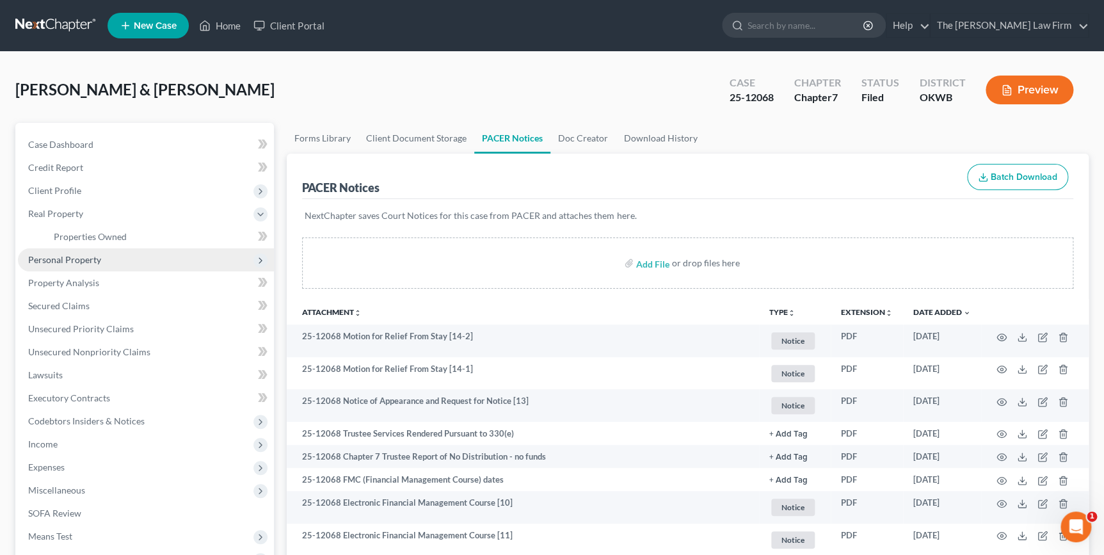
click at [125, 250] on span "Personal Property" at bounding box center [146, 259] width 256 height 23
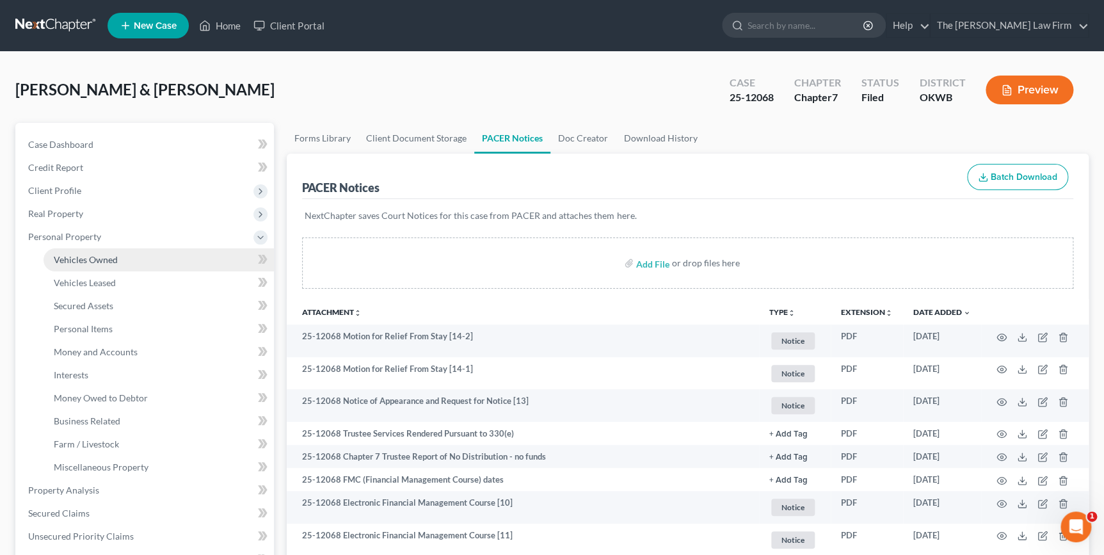
click at [139, 259] on link "Vehicles Owned" at bounding box center [159, 259] width 230 height 23
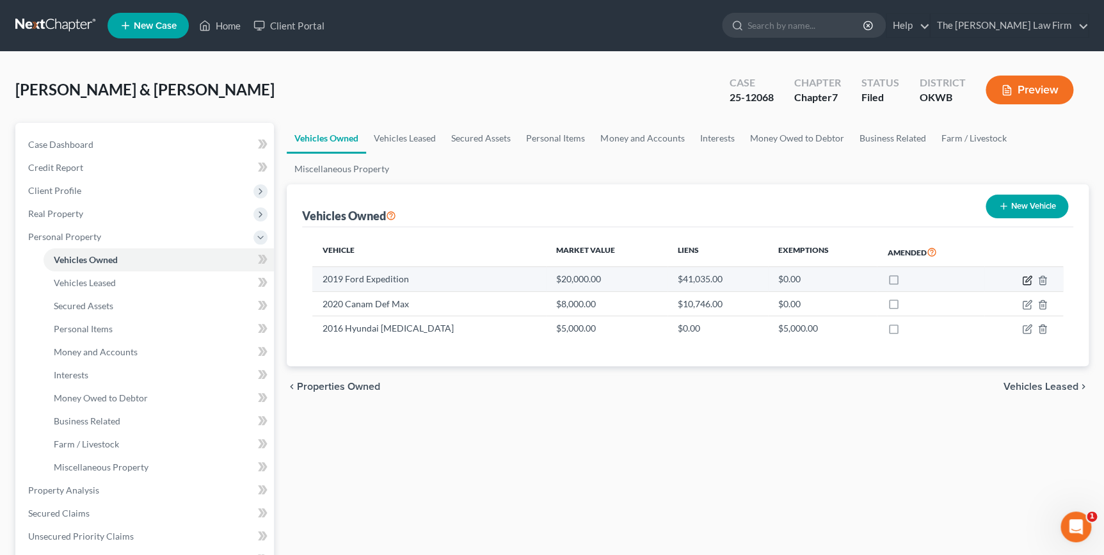
click at [1028, 278] on icon "button" at bounding box center [1027, 280] width 10 height 10
select select "1"
select select "7"
select select "2"
select select "37"
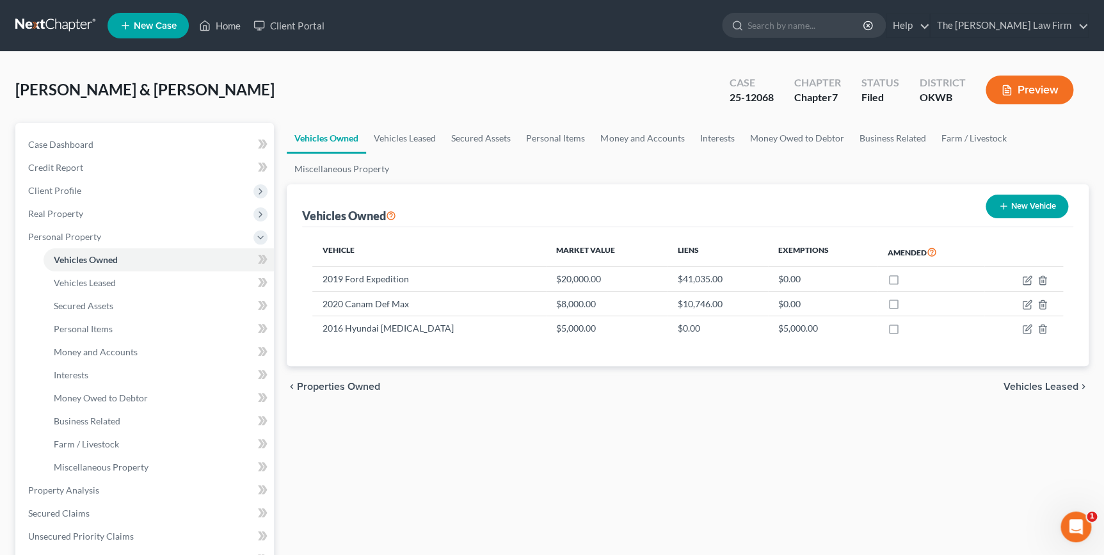
select select "2"
select select "0"
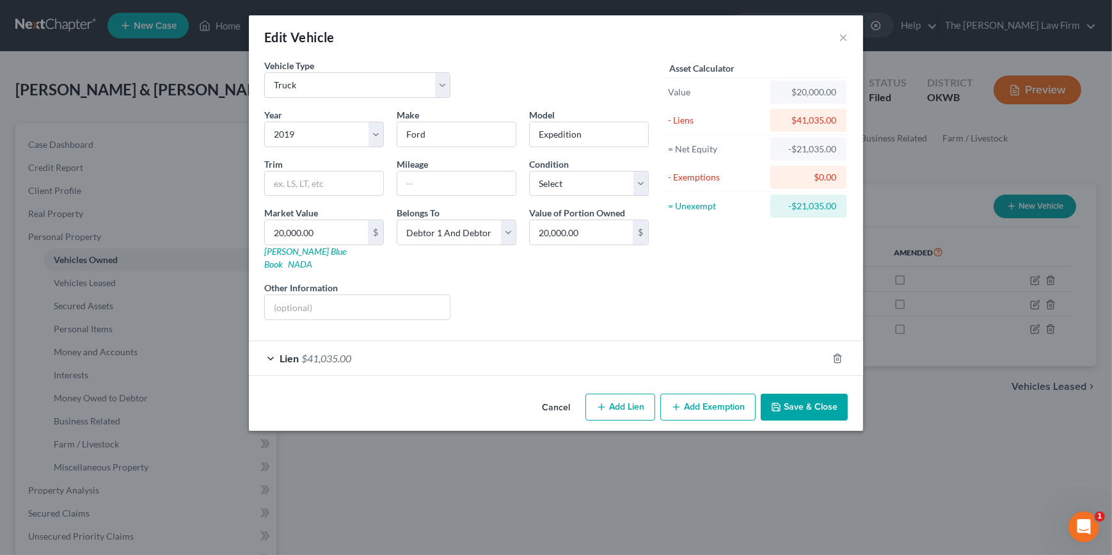
click at [440, 342] on div "Lien $41,035.00" at bounding box center [538, 358] width 578 height 34
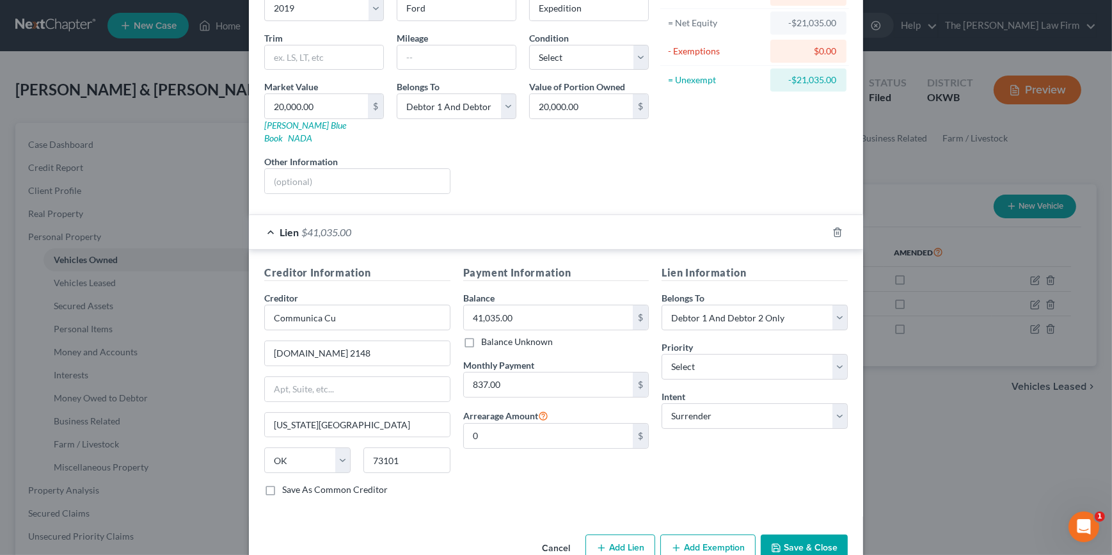
scroll to position [143, 0]
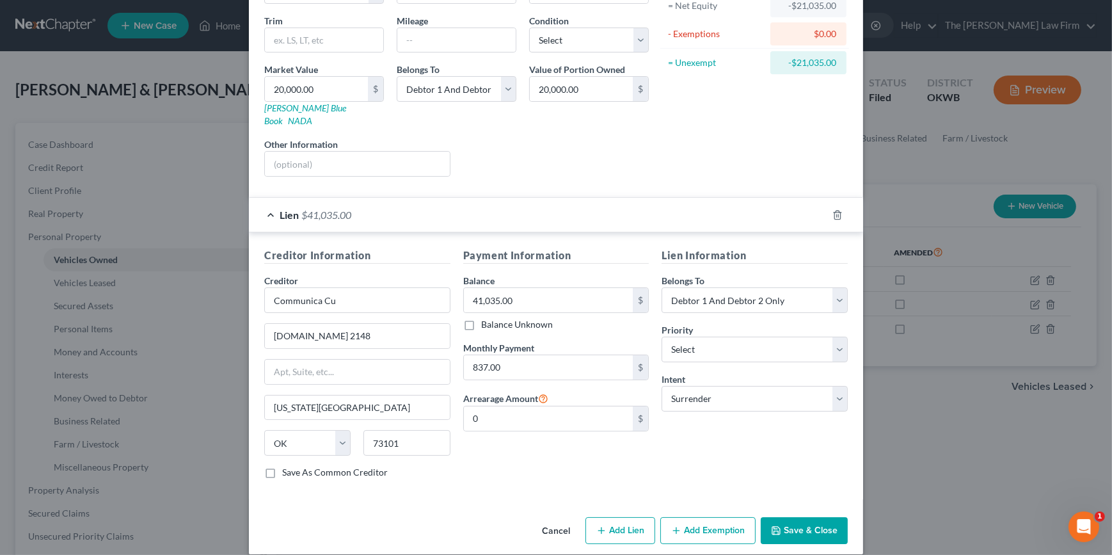
click at [655, 441] on div "Lien Information Belongs To * Select Debtor 1 Only Debtor 2 Only Debtor 1 And D…" at bounding box center [754, 368] width 199 height 241
click at [706, 104] on div "Asset Calculator Value $20,000.00 - Liens $41,035.00 = Net Equity -$21,035.00 -…" at bounding box center [754, 51] width 199 height 271
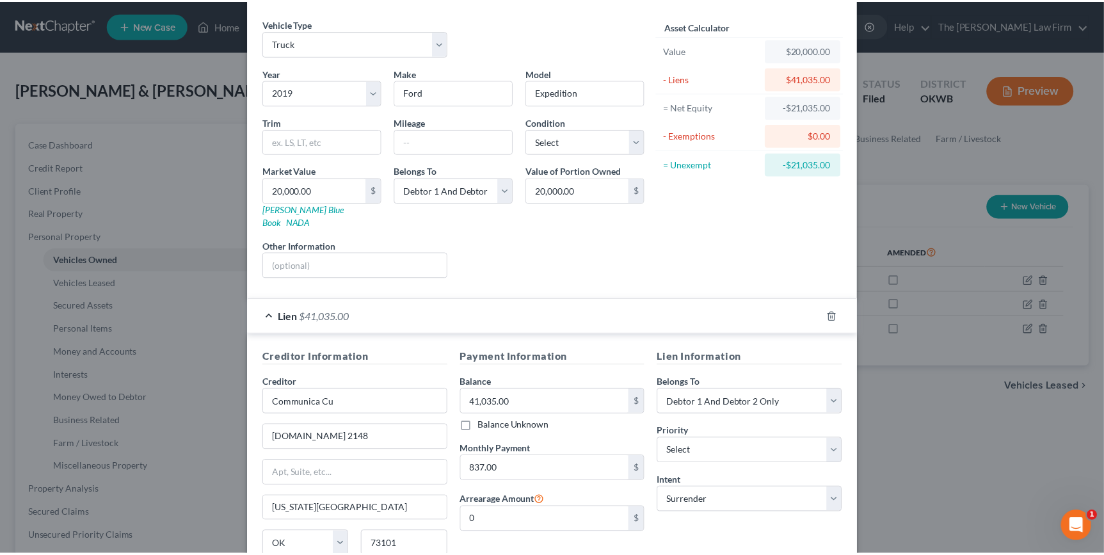
scroll to position [0, 0]
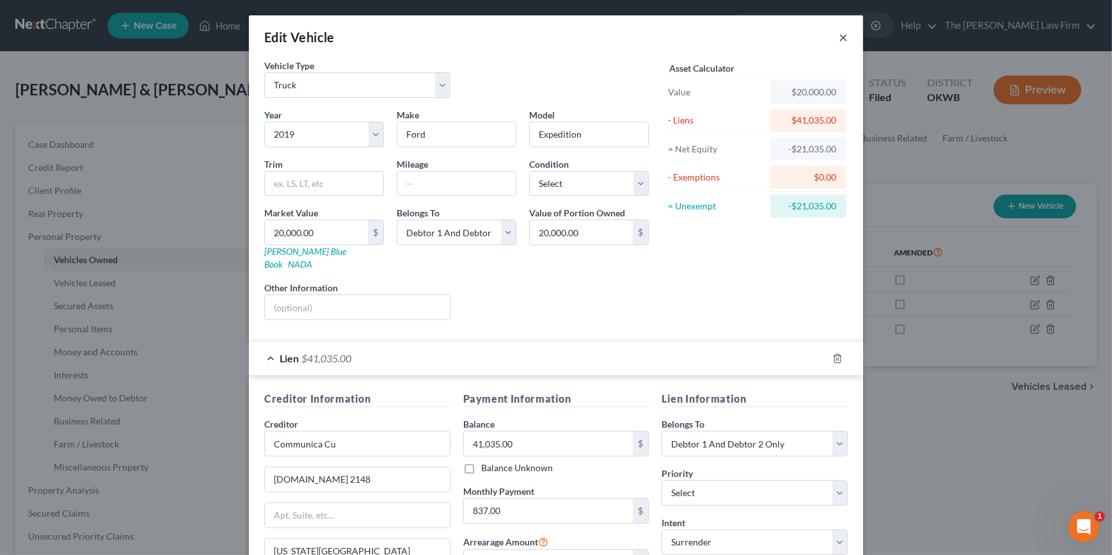
click at [839, 37] on button "×" at bounding box center [843, 36] width 9 height 15
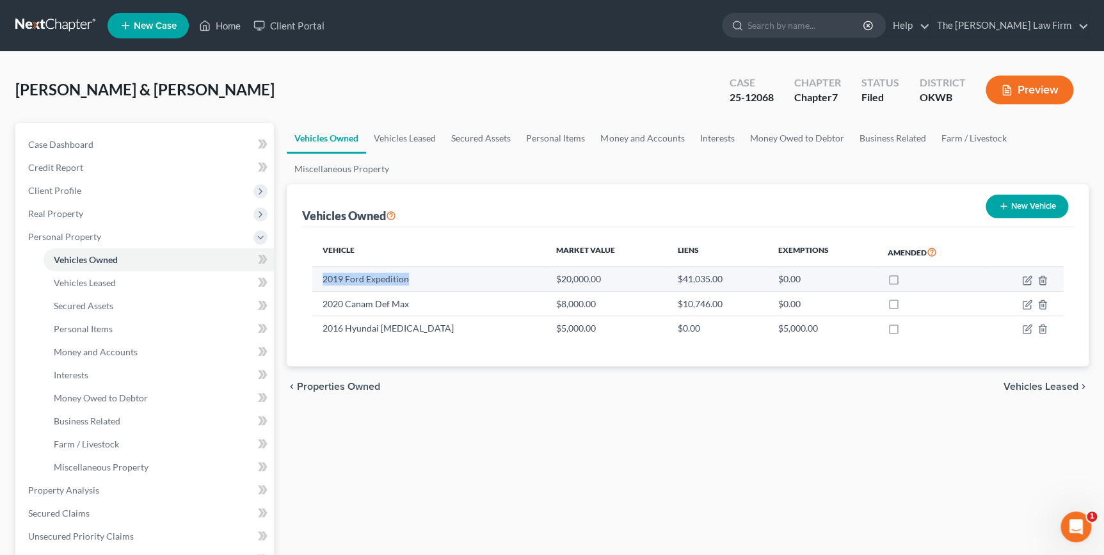
drag, startPoint x: 323, startPoint y: 278, endPoint x: 424, endPoint y: 273, distance: 100.6
click at [424, 273] on td "2019 Ford Expedition" at bounding box center [428, 279] width 233 height 24
drag, startPoint x: 418, startPoint y: 276, endPoint x: 405, endPoint y: 278, distance: 13.6
copy td "2019 Ford Expedition"
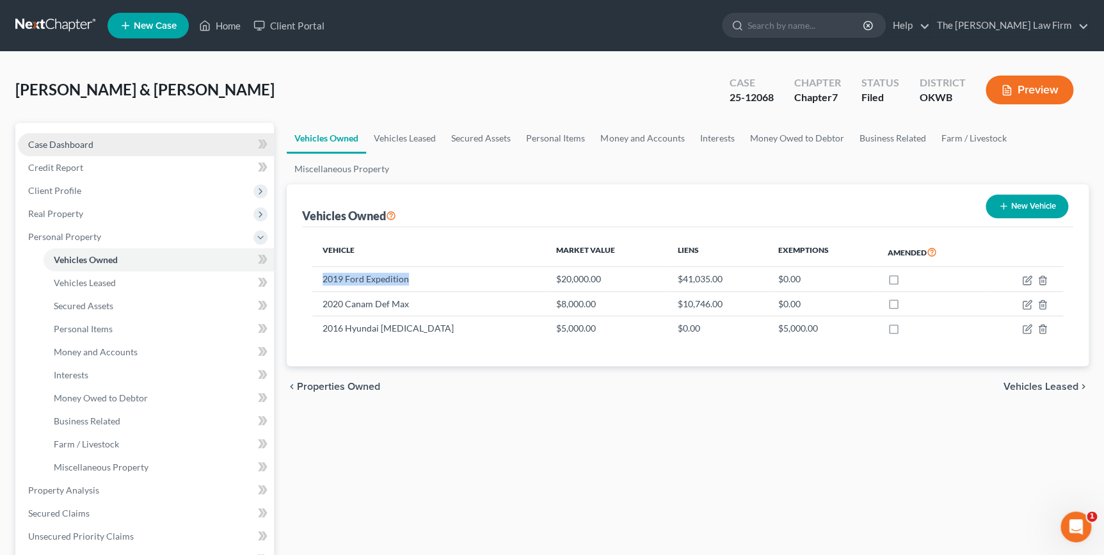
click at [205, 141] on link "Case Dashboard" at bounding box center [146, 144] width 256 height 23
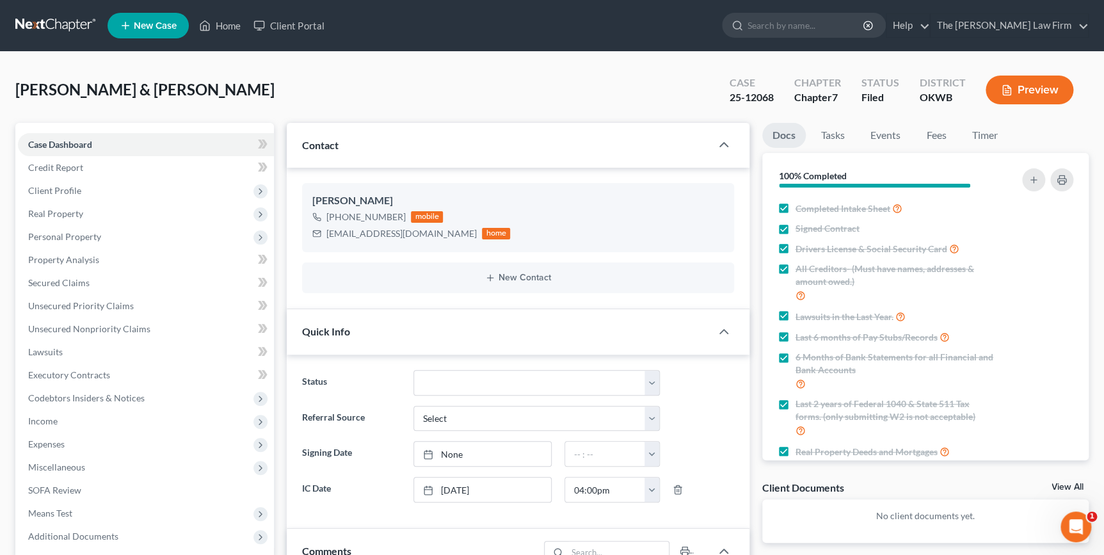
scroll to position [691, 0]
click at [370, 84] on div "[PERSON_NAME] & [PERSON_NAME] Upgraded Case 25-12068 Chapter Chapter 7 Status F…" at bounding box center [551, 558] width 1073 height 982
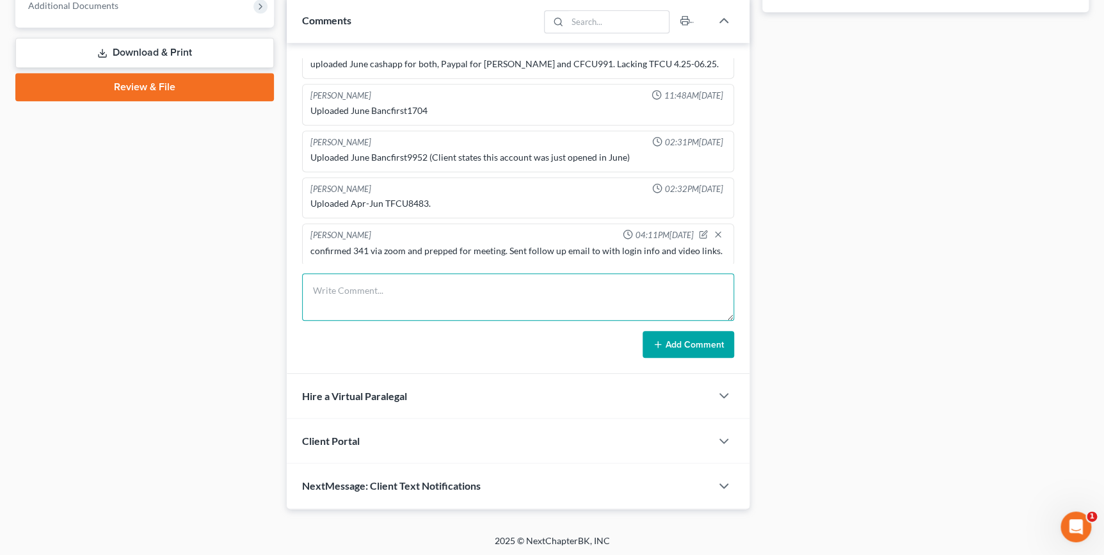
click at [365, 278] on textarea at bounding box center [517, 296] width 431 height 47
paste textarea "2019 Ford Expedition"
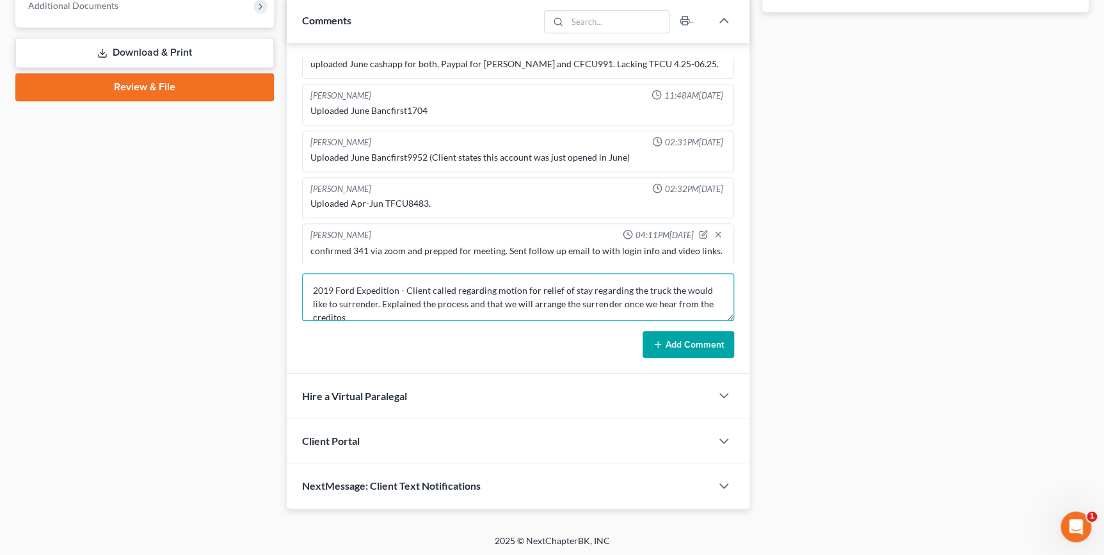
scroll to position [2, 0]
type textarea "2019 Ford Expedition - Client called regarding motion for relief of stay regard…"
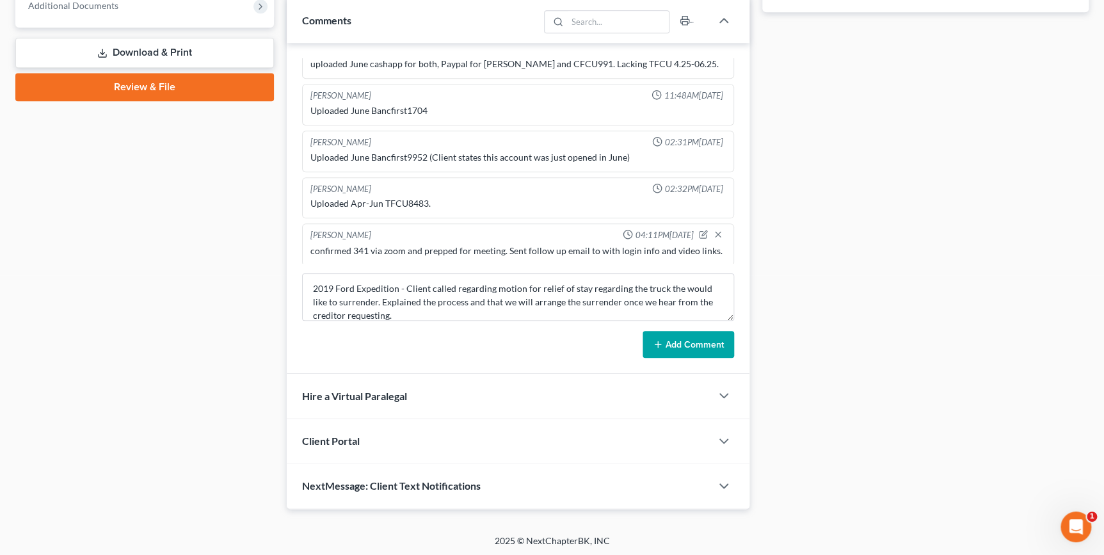
click at [712, 333] on button "Add Comment" at bounding box center [687, 344] width 91 height 27
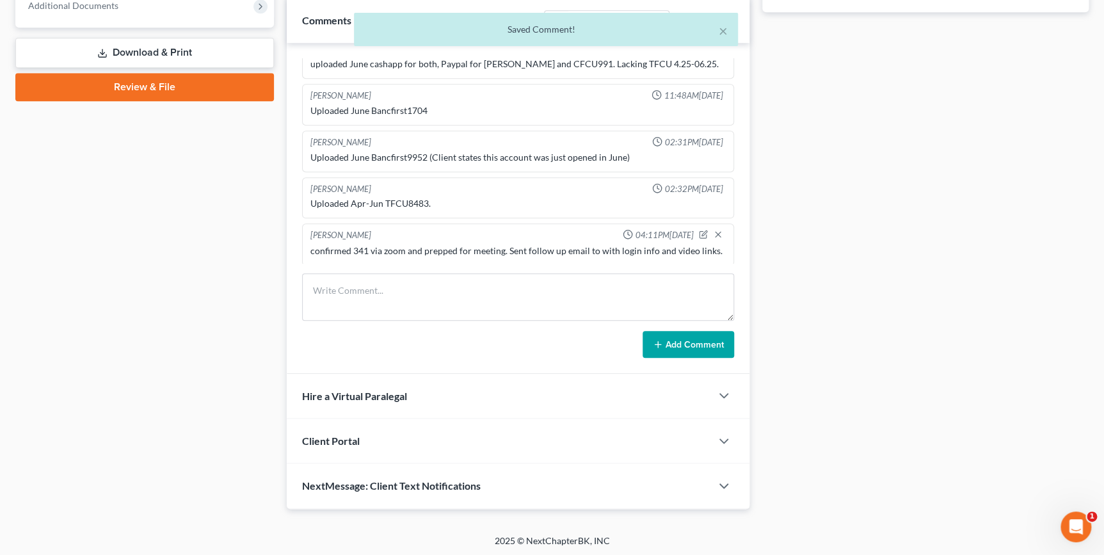
scroll to position [763, 0]
